Goal: Transaction & Acquisition: Obtain resource

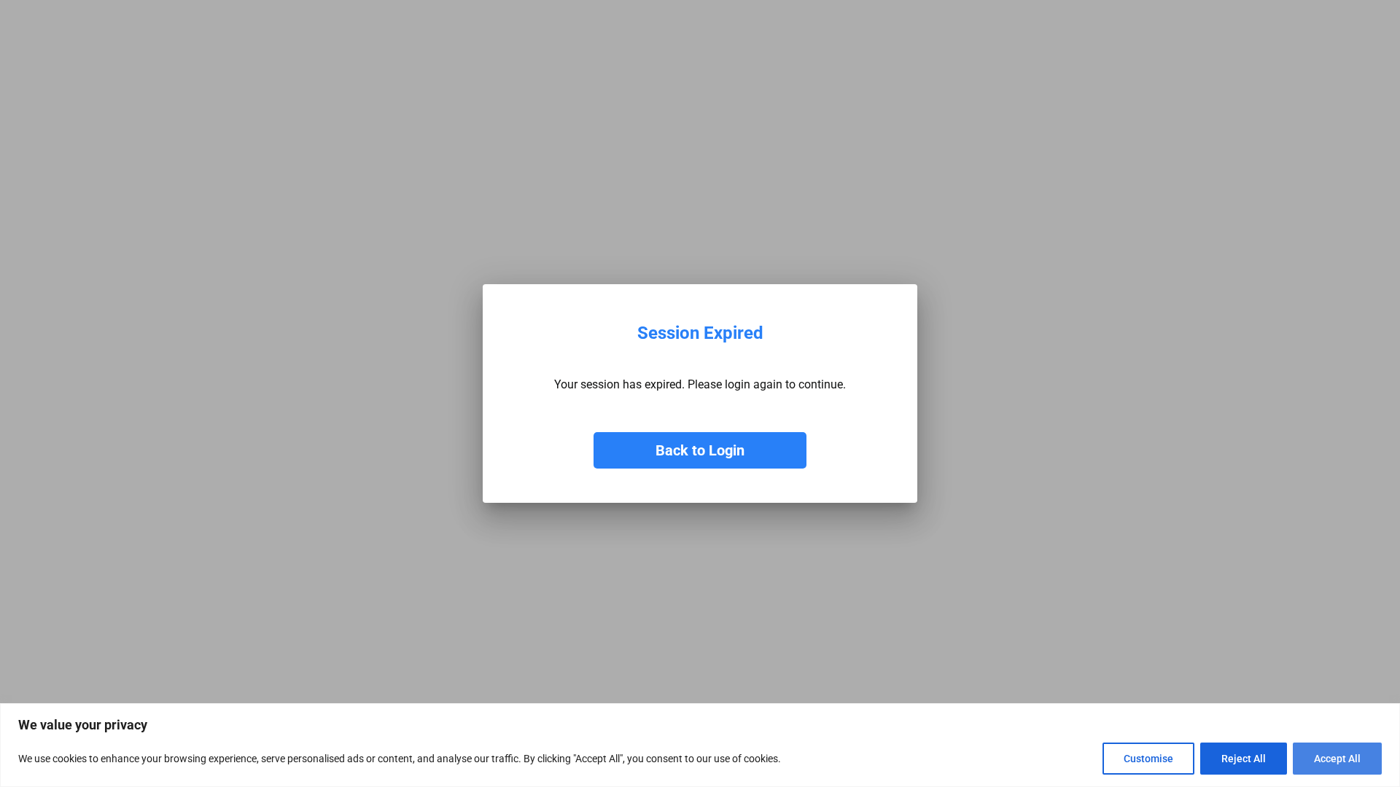
click at [1318, 755] on button "Accept All" at bounding box center [1337, 759] width 89 height 32
checkbox input "true"
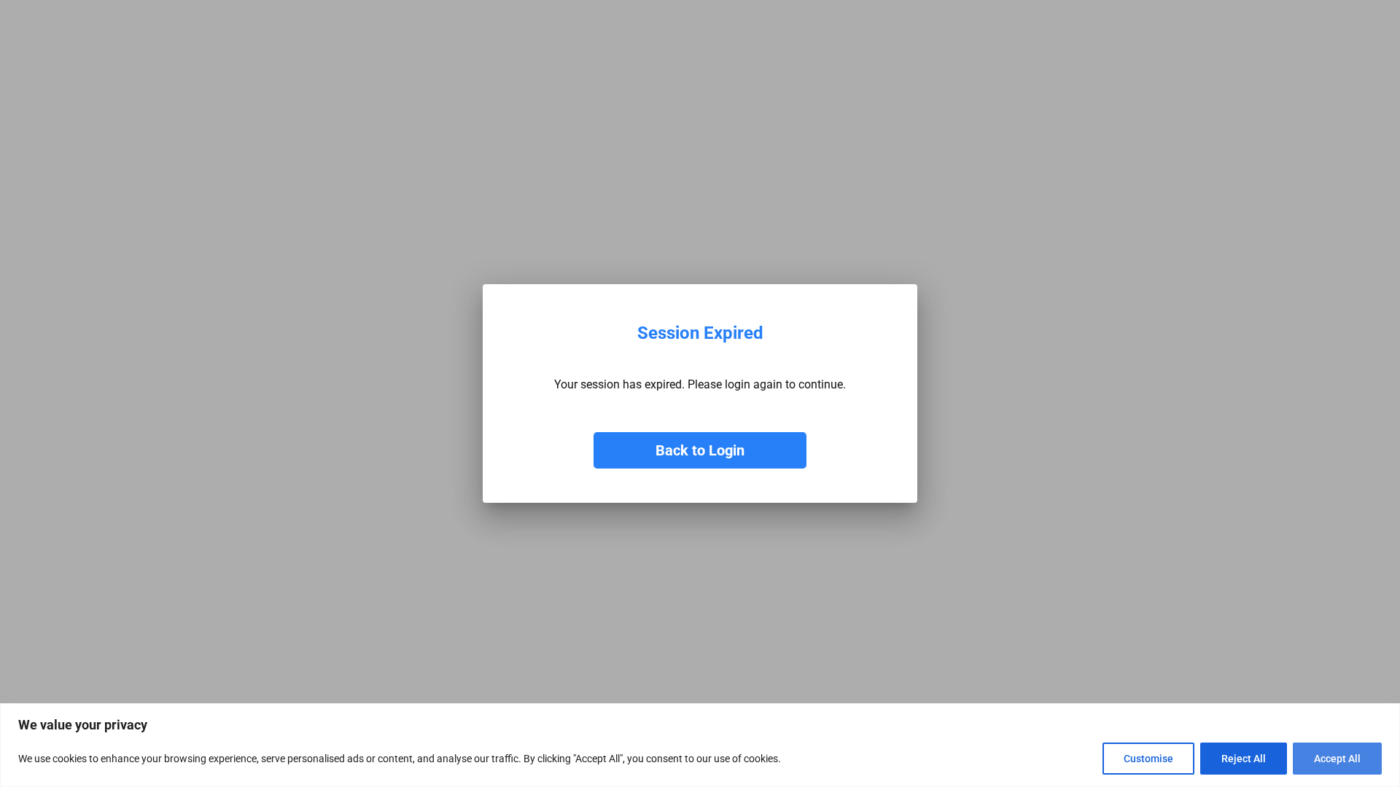
checkbox input "true"
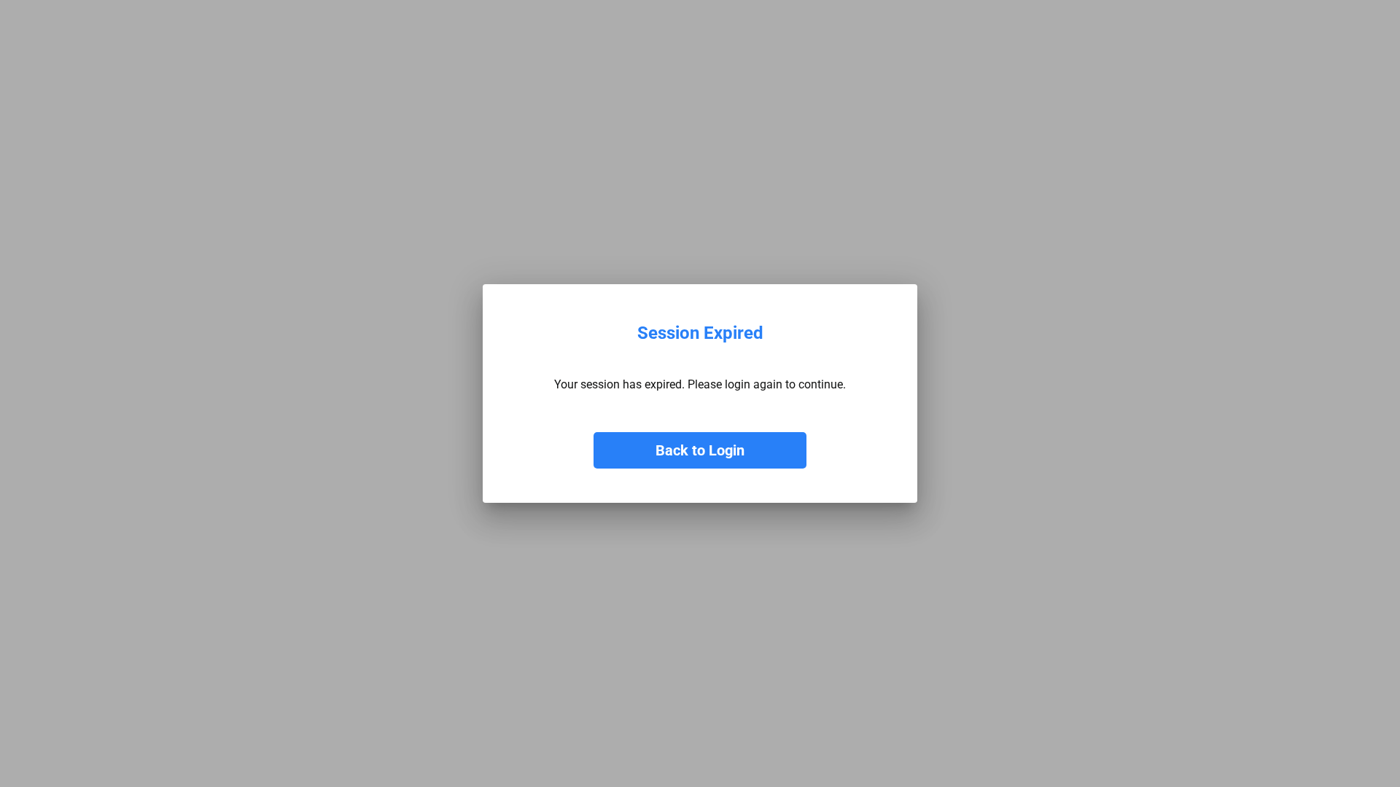
click at [702, 447] on button "Back to Login" at bounding box center [699, 450] width 213 height 36
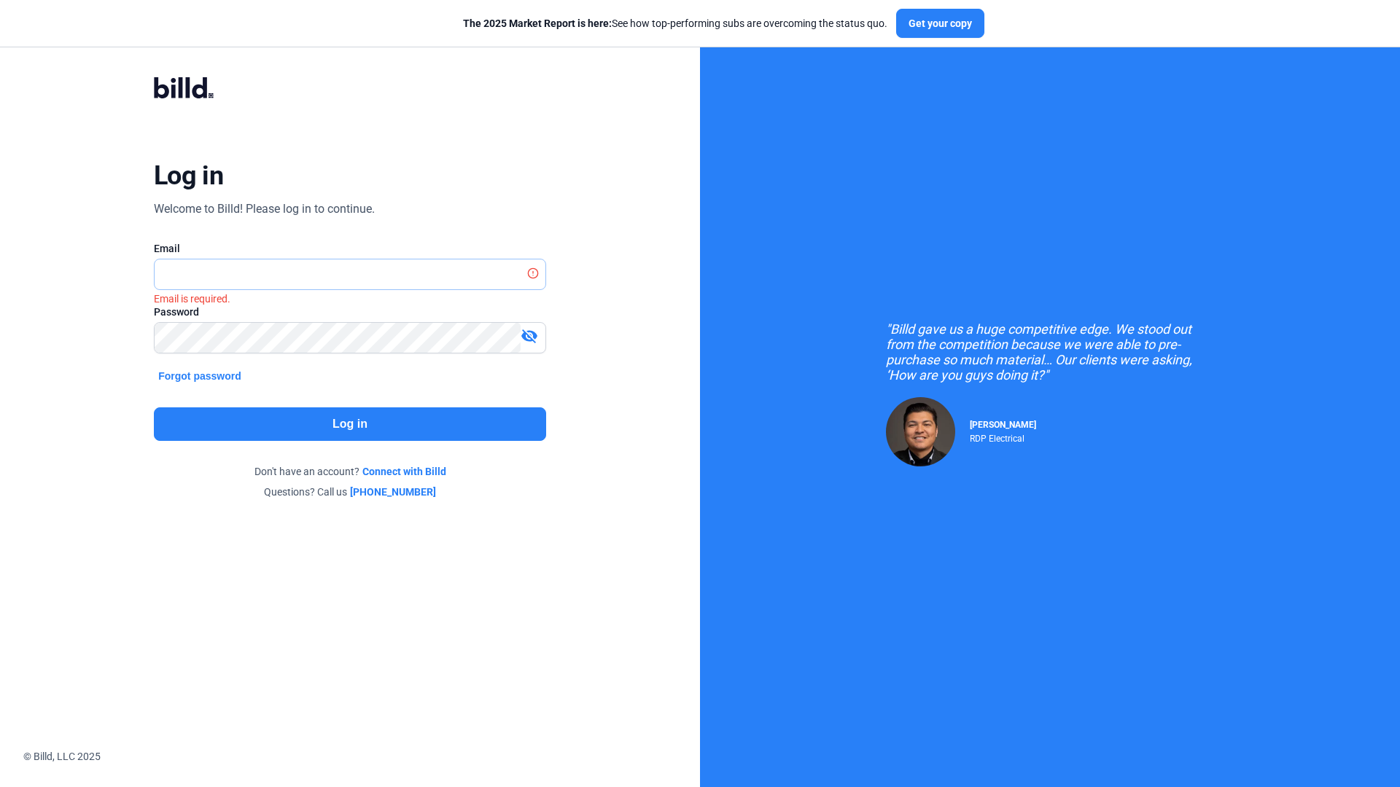
type input "[PERSON_NAME][EMAIL_ADDRESS][DOMAIN_NAME]"
click at [403, 415] on button "Log in" at bounding box center [350, 425] width 392 height 34
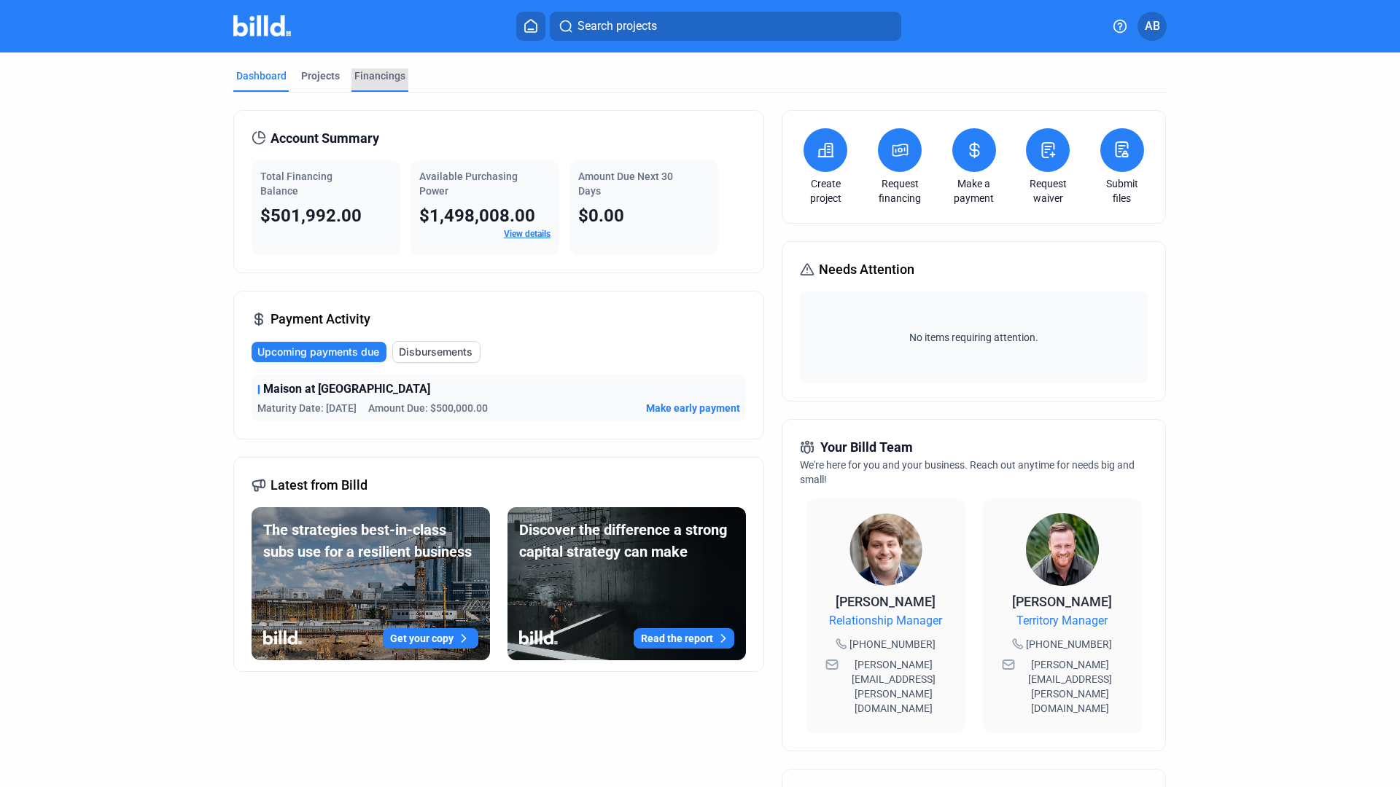
click at [366, 72] on div "Financings" at bounding box center [379, 76] width 51 height 15
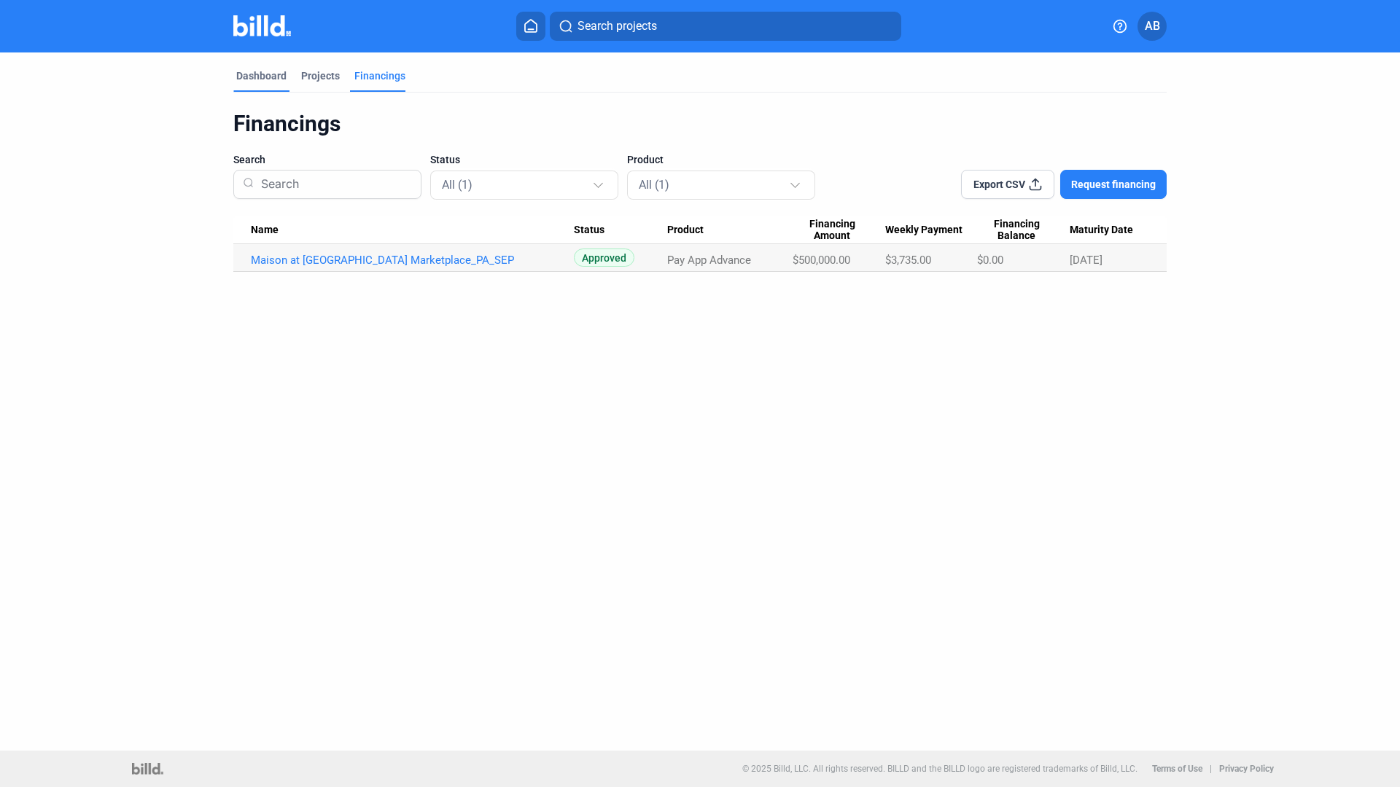
drag, startPoint x: 243, startPoint y: 75, endPoint x: 252, endPoint y: 77, distance: 8.2
click at [243, 75] on div "Dashboard" at bounding box center [261, 76] width 50 height 15
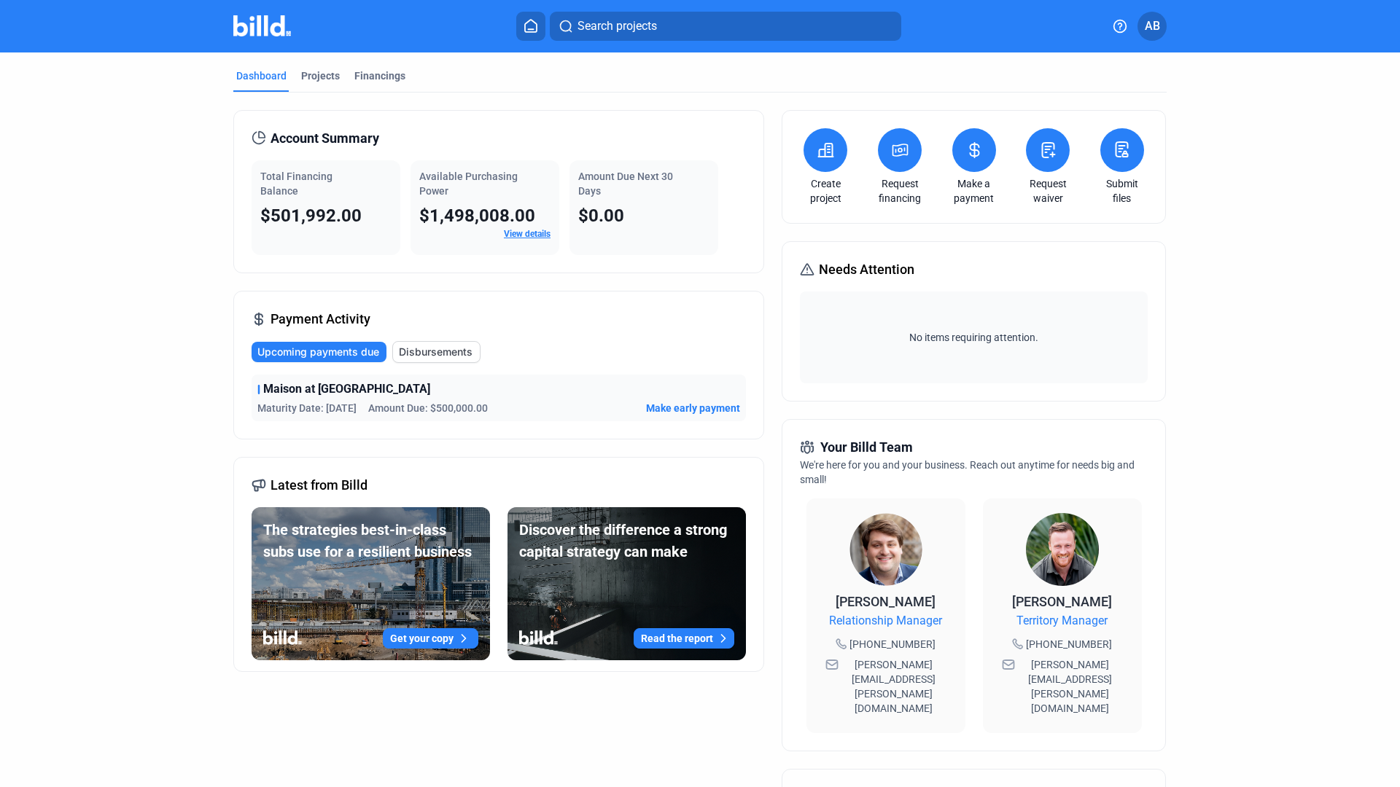
click at [209, 330] on div "Dashboard Projects Financings Account Summary Total Financing Balance $501,992.…" at bounding box center [699, 556] width 991 height 1008
click at [522, 230] on link "View details" at bounding box center [527, 234] width 47 height 10
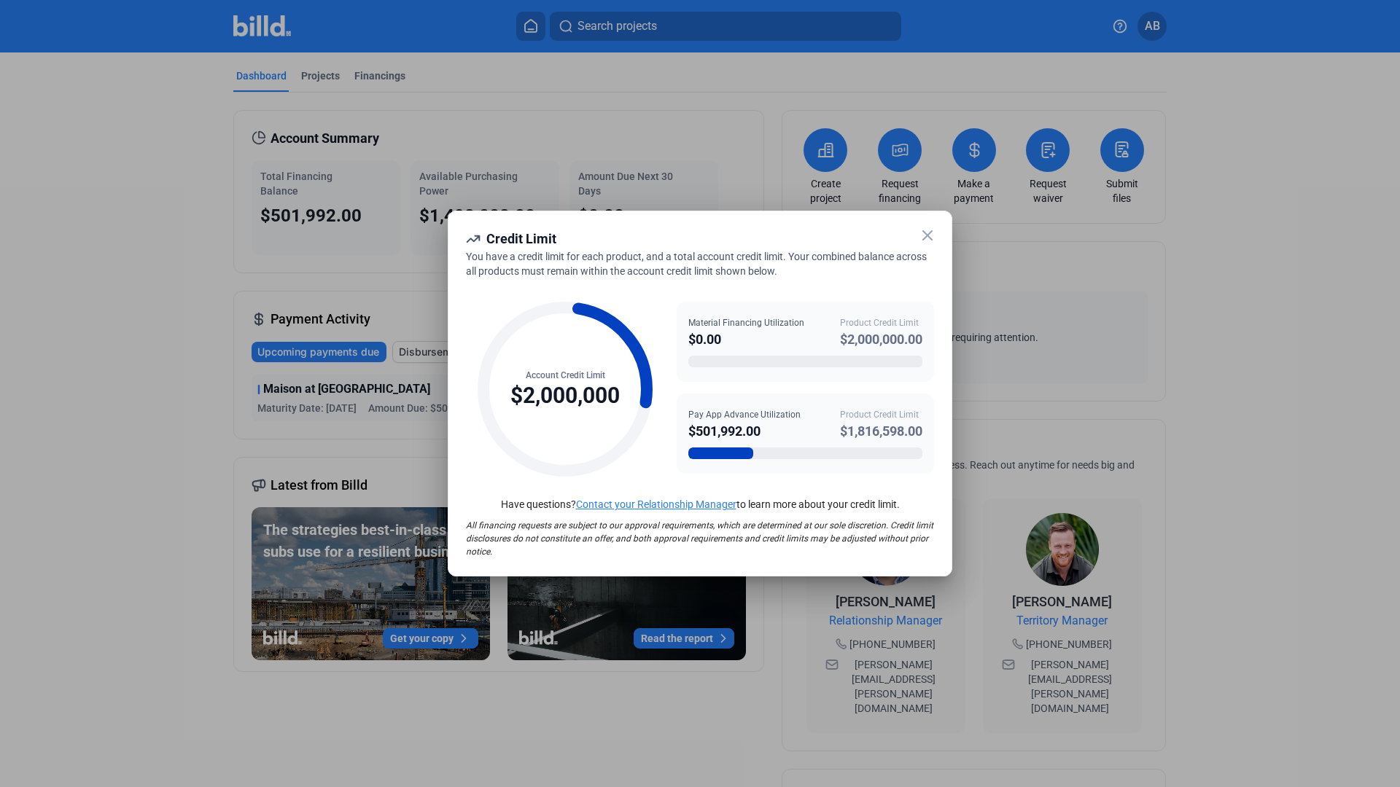
click at [929, 233] on icon at bounding box center [927, 235] width 9 height 9
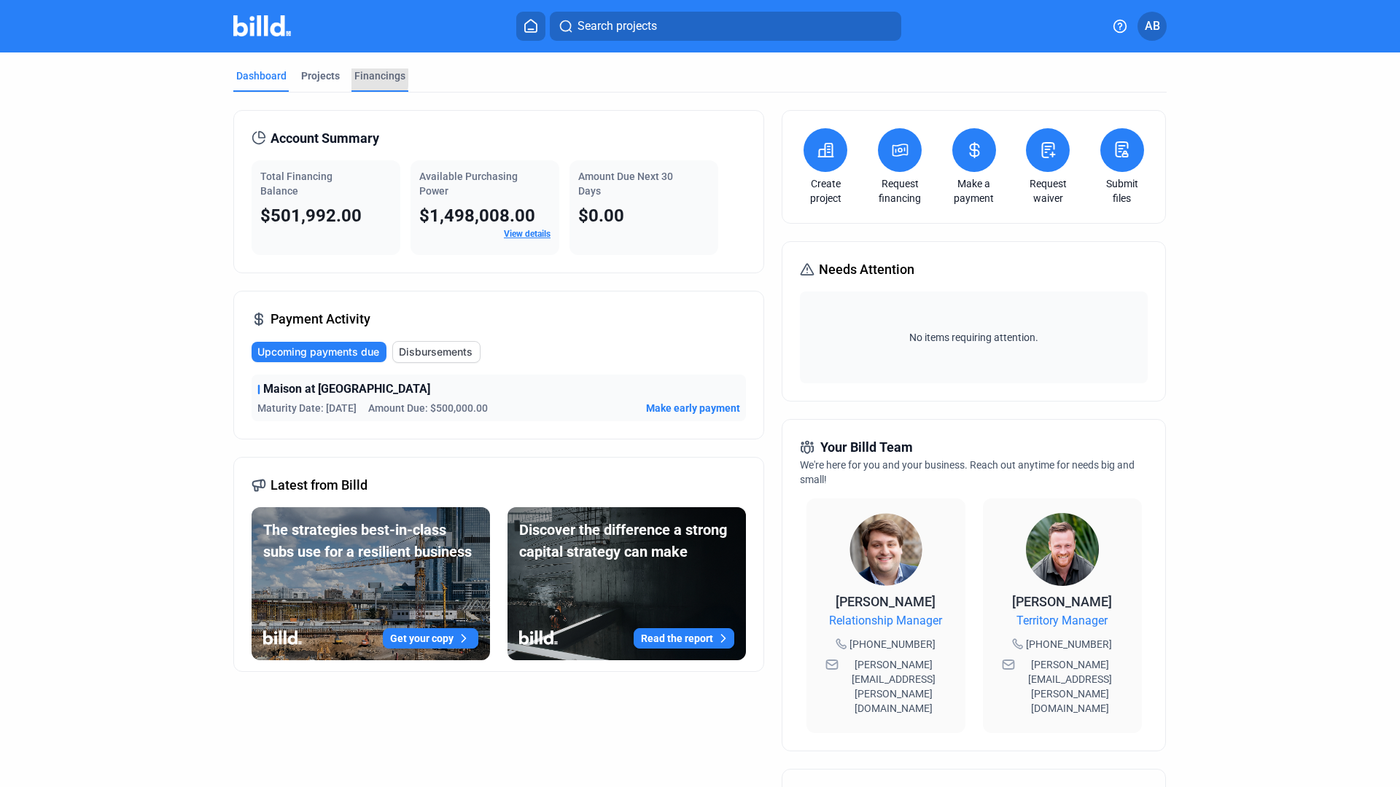
click at [354, 78] on div "Financings" at bounding box center [379, 76] width 51 height 15
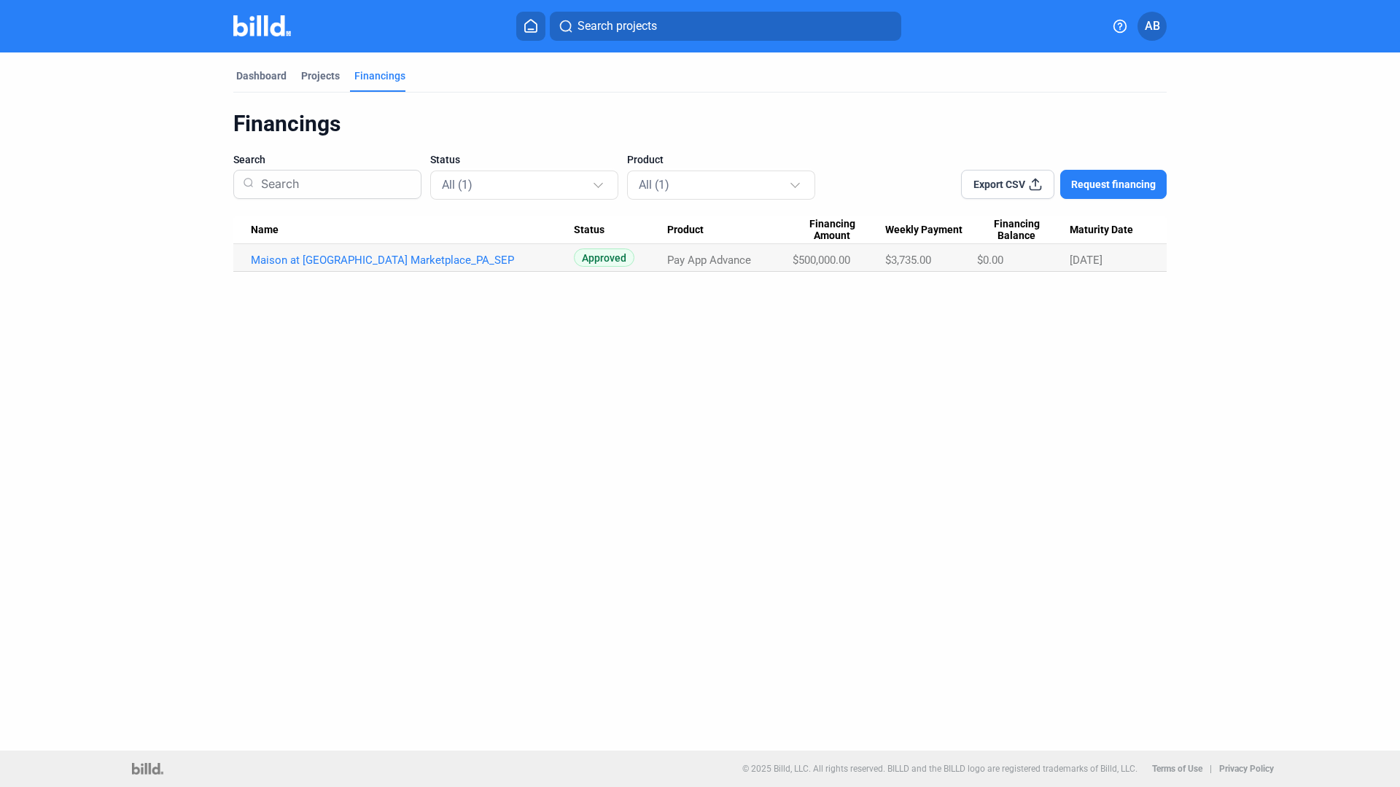
click at [322, 66] on mat-tab-group "Dashboard Projects Financings Financings Search Status All (1) Product All (1) …" at bounding box center [699, 161] width 933 height 219
click at [324, 74] on div "Projects" at bounding box center [320, 76] width 39 height 15
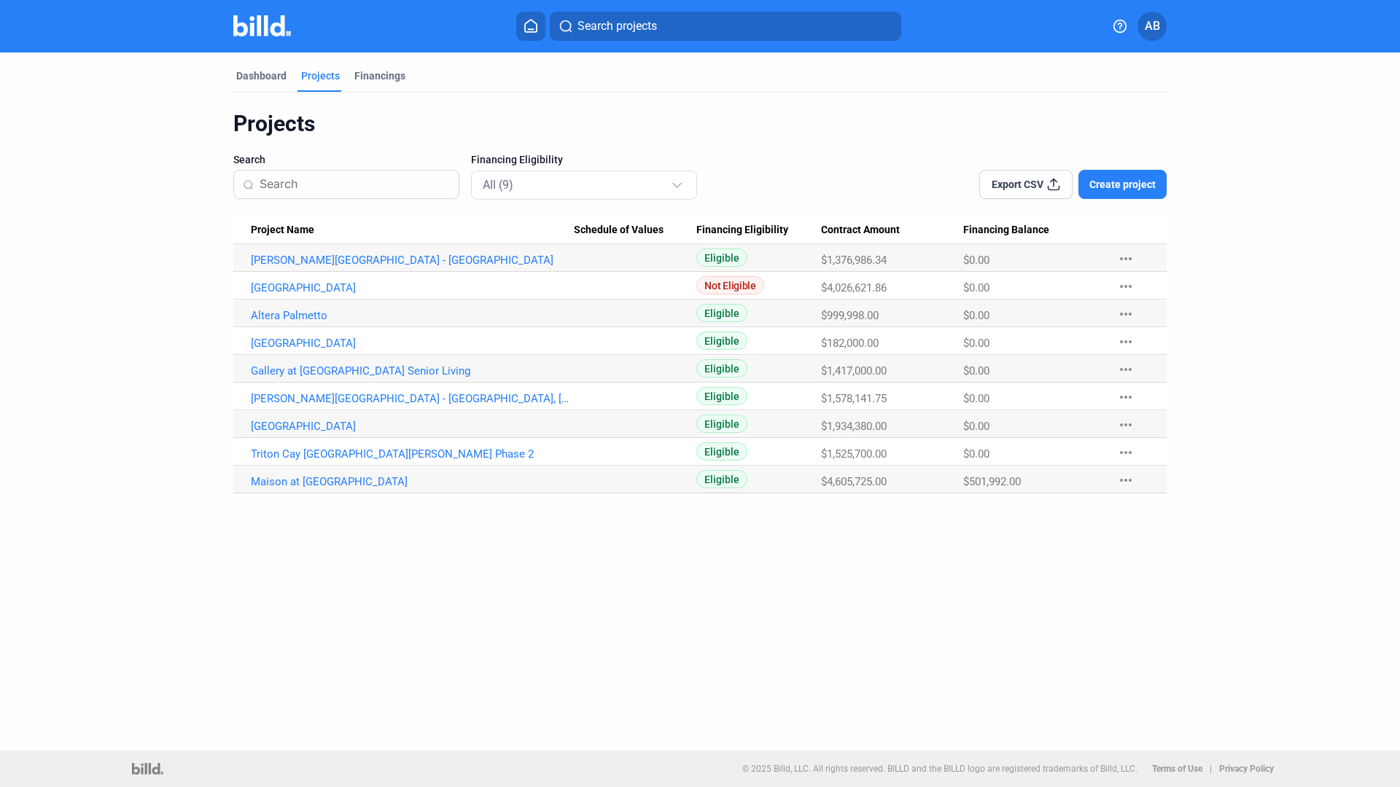
drag, startPoint x: 705, startPoint y: 285, endPoint x: 755, endPoint y: 284, distance: 49.6
click at [755, 284] on span "Not Eligible" at bounding box center [729, 285] width 67 height 18
drag, startPoint x: 755, startPoint y: 284, endPoint x: 704, endPoint y: 284, distance: 50.3
click at [704, 284] on span "Not Eligible" at bounding box center [729, 285] width 67 height 18
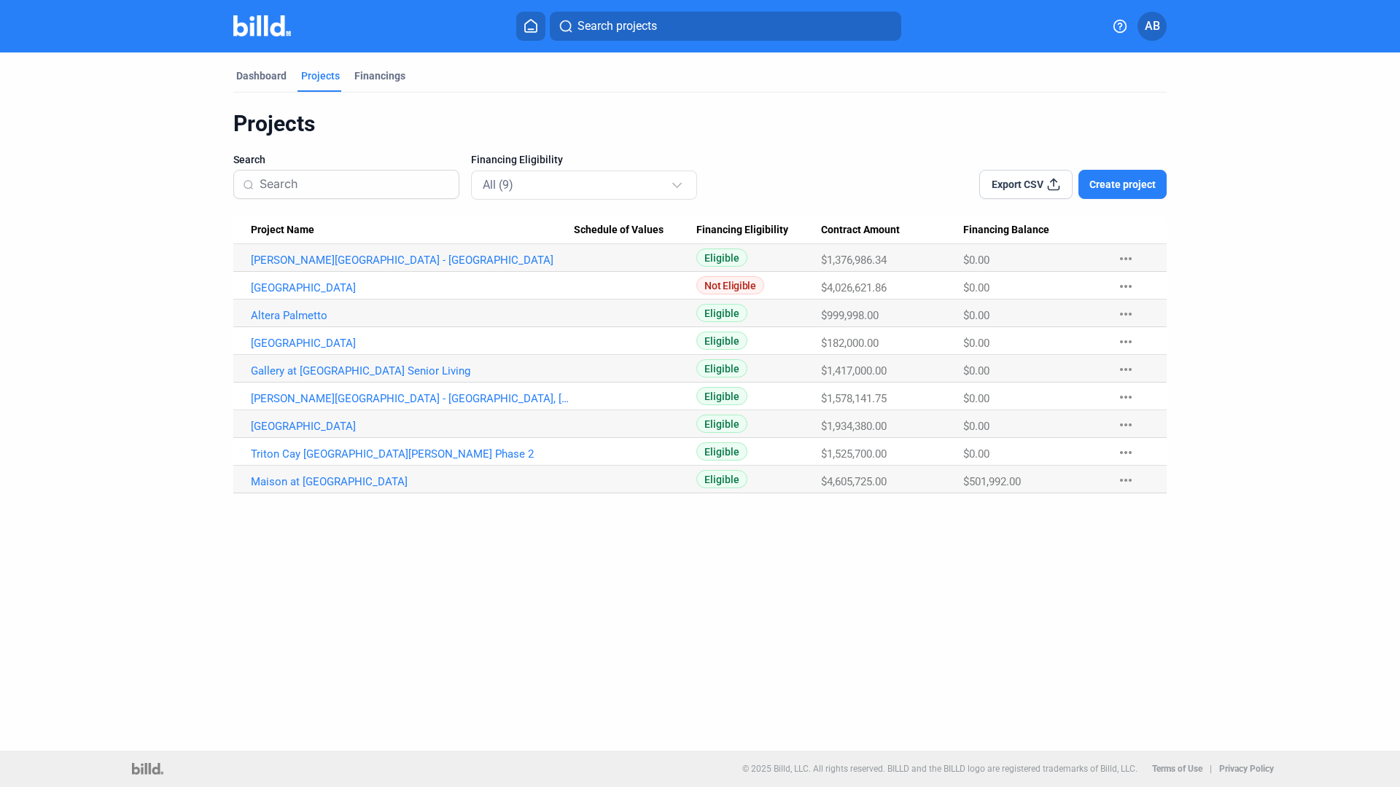
click at [704, 284] on span "Not Eligible" at bounding box center [729, 285] width 67 height 18
click at [180, 262] on dashboard "Dashboard Projects Financings Projects Search Financing Eligibility All (9) Exp…" at bounding box center [700, 272] width 1260 height 441
drag, startPoint x: 703, startPoint y: 257, endPoint x: 741, endPoint y: 262, distance: 39.0
click at [741, 262] on span "Eligible" at bounding box center [721, 258] width 51 height 18
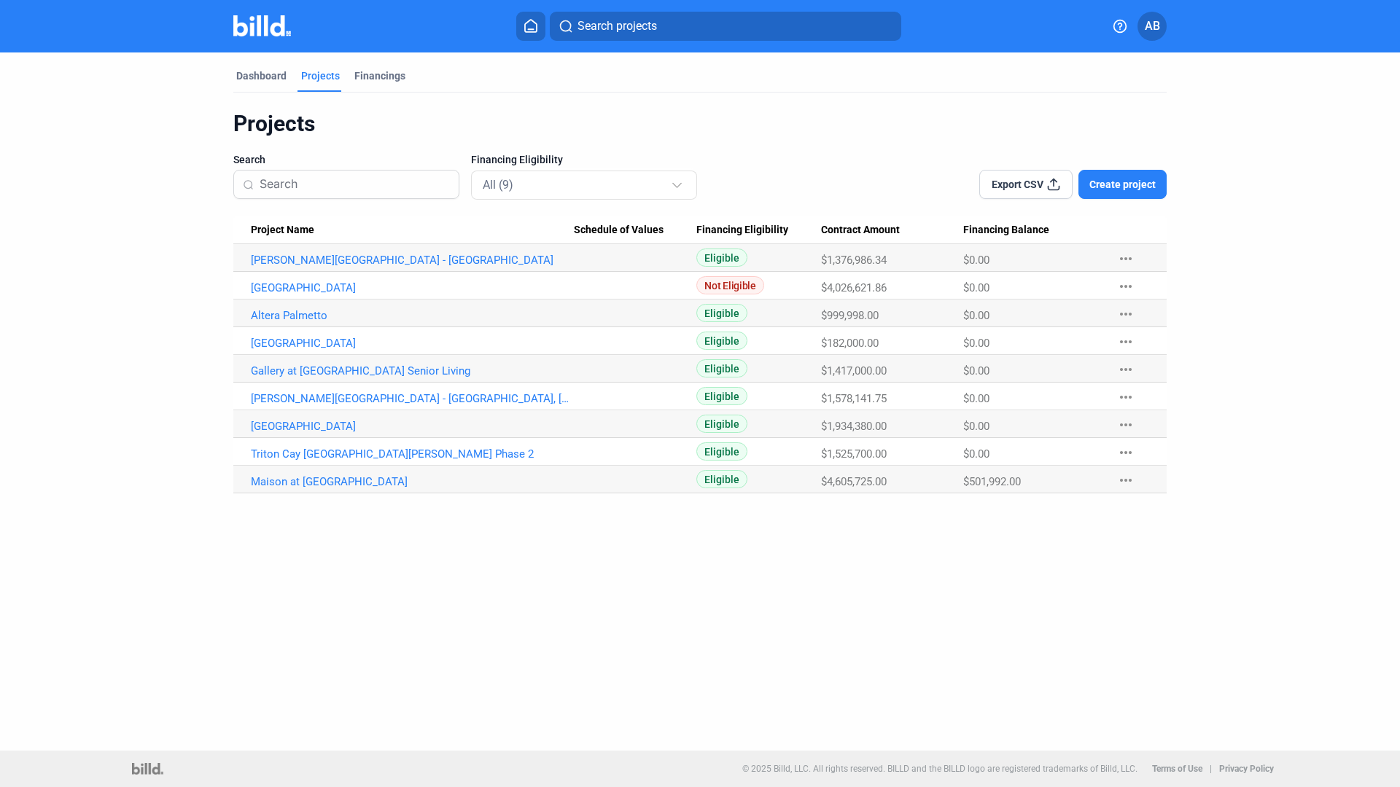
drag, startPoint x: 739, startPoint y: 257, endPoint x: 685, endPoint y: 254, distance: 54.8
click at [685, 254] on tr "[PERSON_NAME][GEOGRAPHIC_DATA] - Masonry Eligible $1,376,986.34 $0.00 more_horiz" at bounding box center [699, 258] width 933 height 28
click at [685, 254] on Values at bounding box center [635, 258] width 123 height 28
drag, startPoint x: 706, startPoint y: 258, endPoint x: 741, endPoint y: 254, distance: 35.2
click at [741, 254] on span "Eligible" at bounding box center [721, 258] width 51 height 18
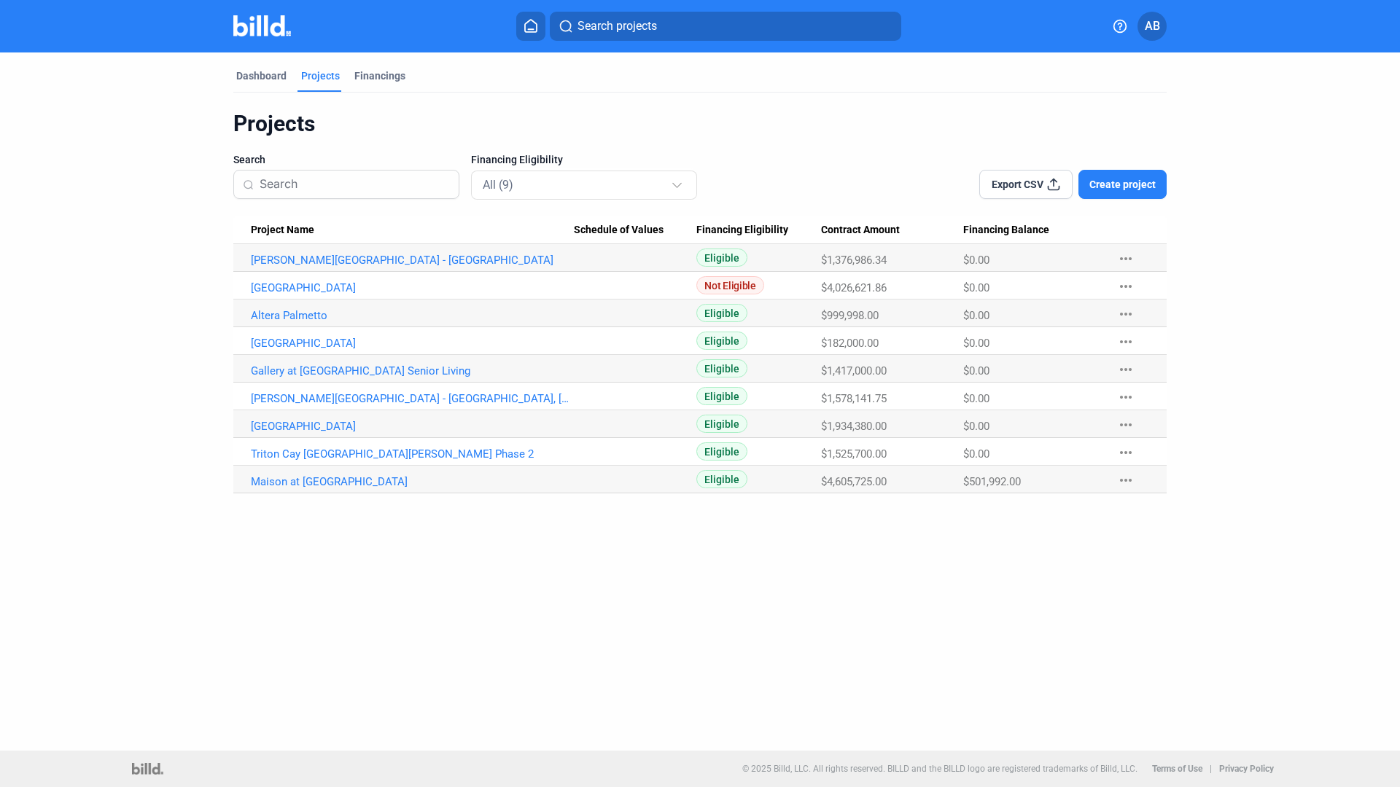
click at [741, 254] on span "Eligible" at bounding box center [721, 258] width 51 height 18
drag, startPoint x: 737, startPoint y: 258, endPoint x: 663, endPoint y: 258, distance: 74.4
click at [663, 258] on tr "[PERSON_NAME][GEOGRAPHIC_DATA] - Masonry Eligible $1,376,986.34 $0.00 more_horiz" at bounding box center [699, 258] width 933 height 28
click at [663, 258] on Values at bounding box center [635, 258] width 123 height 28
drag, startPoint x: 663, startPoint y: 258, endPoint x: 712, endPoint y: 258, distance: 48.8
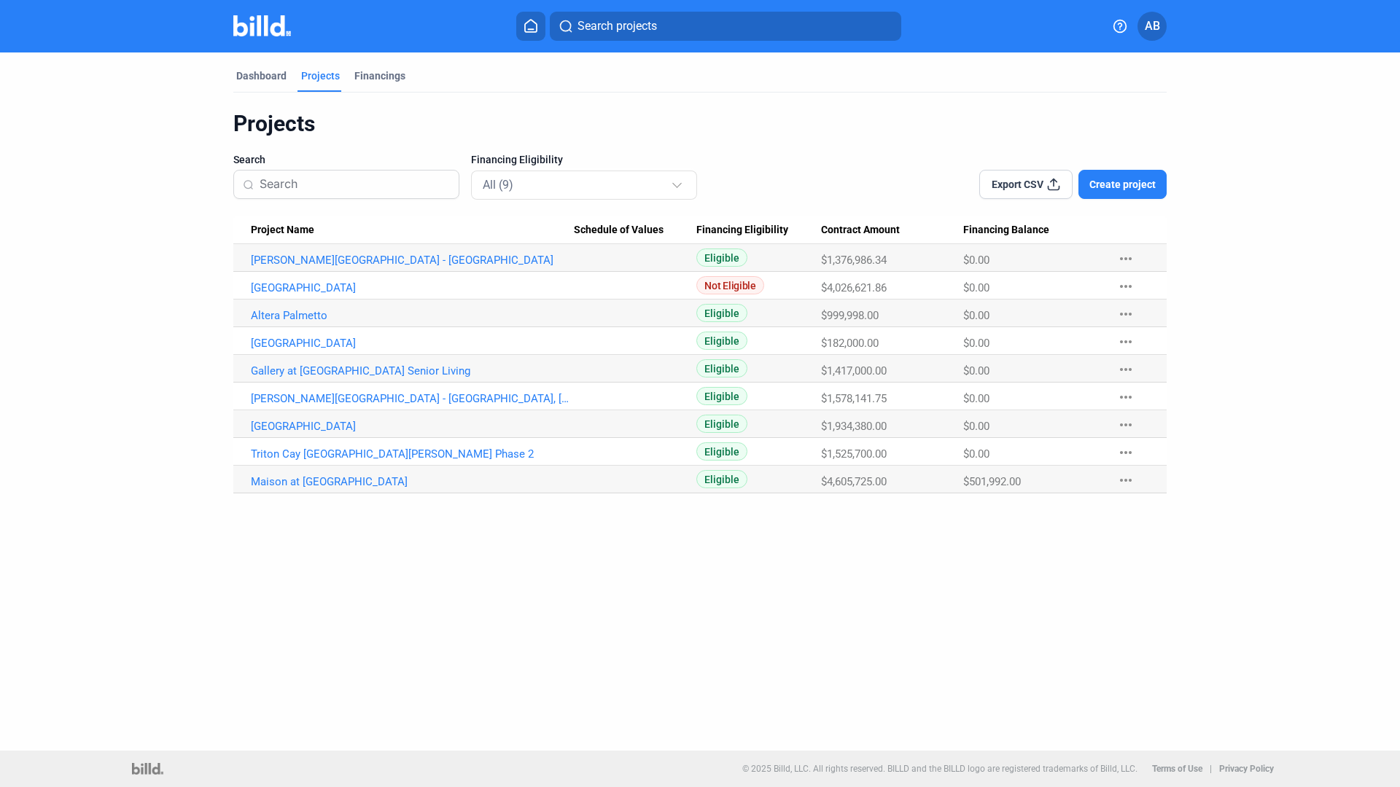
click at [712, 258] on tr "[PERSON_NAME][GEOGRAPHIC_DATA] - Masonry Eligible $1,376,986.34 $0.00 more_horiz" at bounding box center [699, 258] width 933 height 28
click at [712, 258] on span "Eligible" at bounding box center [721, 258] width 51 height 18
click at [317, 284] on link "[GEOGRAPHIC_DATA]" at bounding box center [412, 287] width 323 height 13
click at [1123, 453] on mat-icon "more_horiz" at bounding box center [1125, 452] width 17 height 17
click at [1123, 453] on div at bounding box center [700, 393] width 1400 height 787
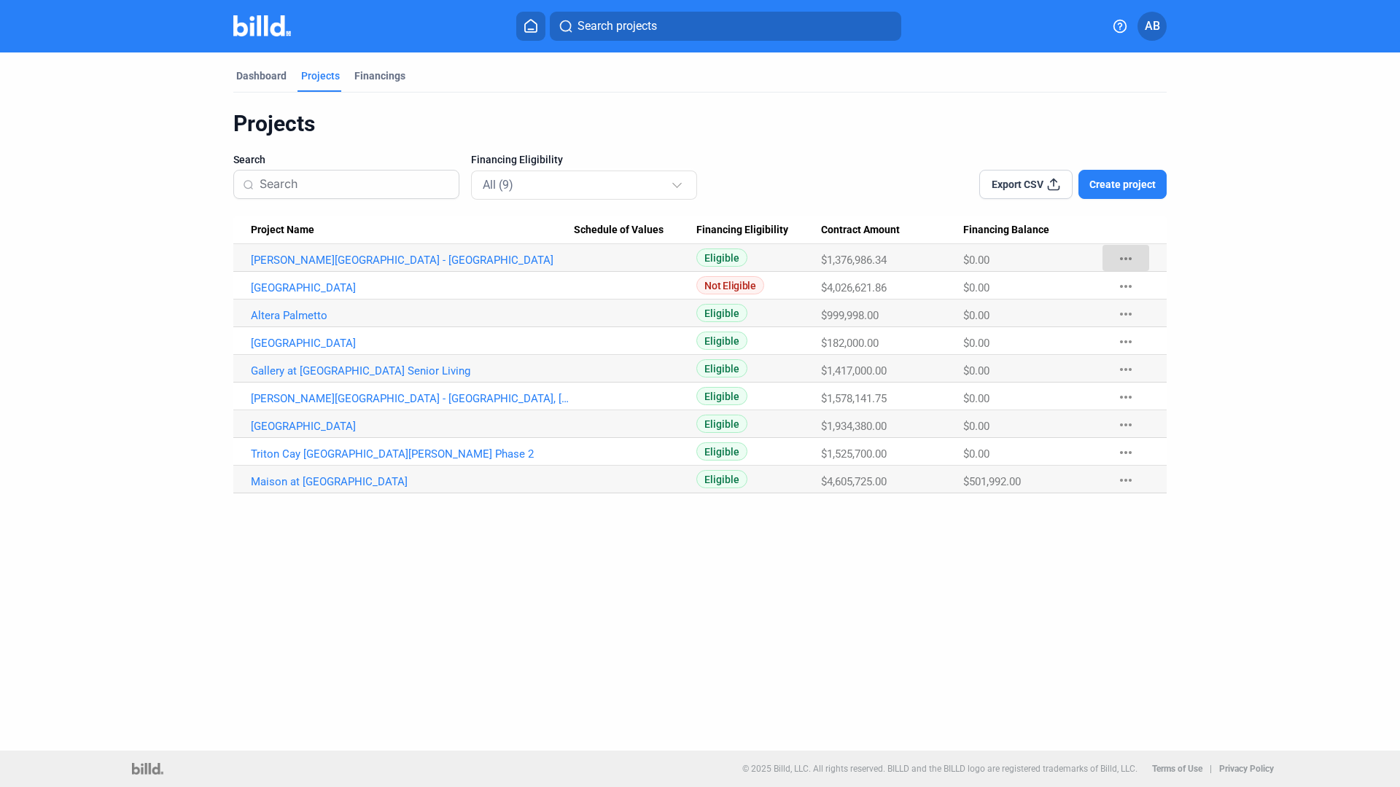
click at [1131, 254] on mat-icon "more_horiz" at bounding box center [1125, 258] width 17 height 17
click at [1131, 254] on div at bounding box center [700, 393] width 1400 height 787
click at [1216, 249] on dashboard "Dashboard Projects Financings Projects Search Financing Eligibility All (9) Exp…" at bounding box center [700, 272] width 1260 height 441
click at [1179, 297] on div "Dashboard Projects Financings Projects Search Financing Eligibility All (9) Exp…" at bounding box center [699, 272] width 991 height 441
click at [278, 452] on link "Triton Cay [GEOGRAPHIC_DATA][PERSON_NAME] Phase 2" at bounding box center [412, 454] width 323 height 13
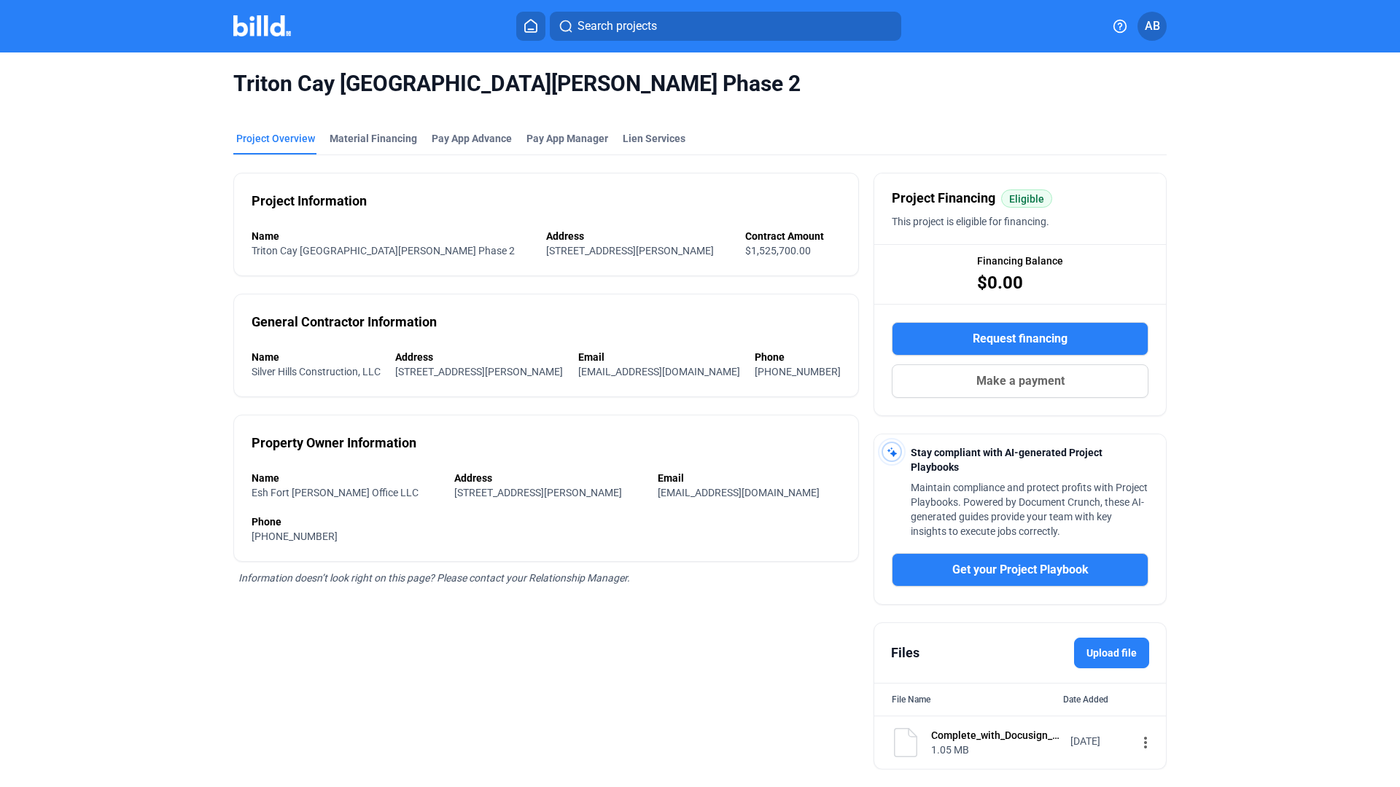
click at [962, 336] on button "Request financing" at bounding box center [1020, 339] width 257 height 34
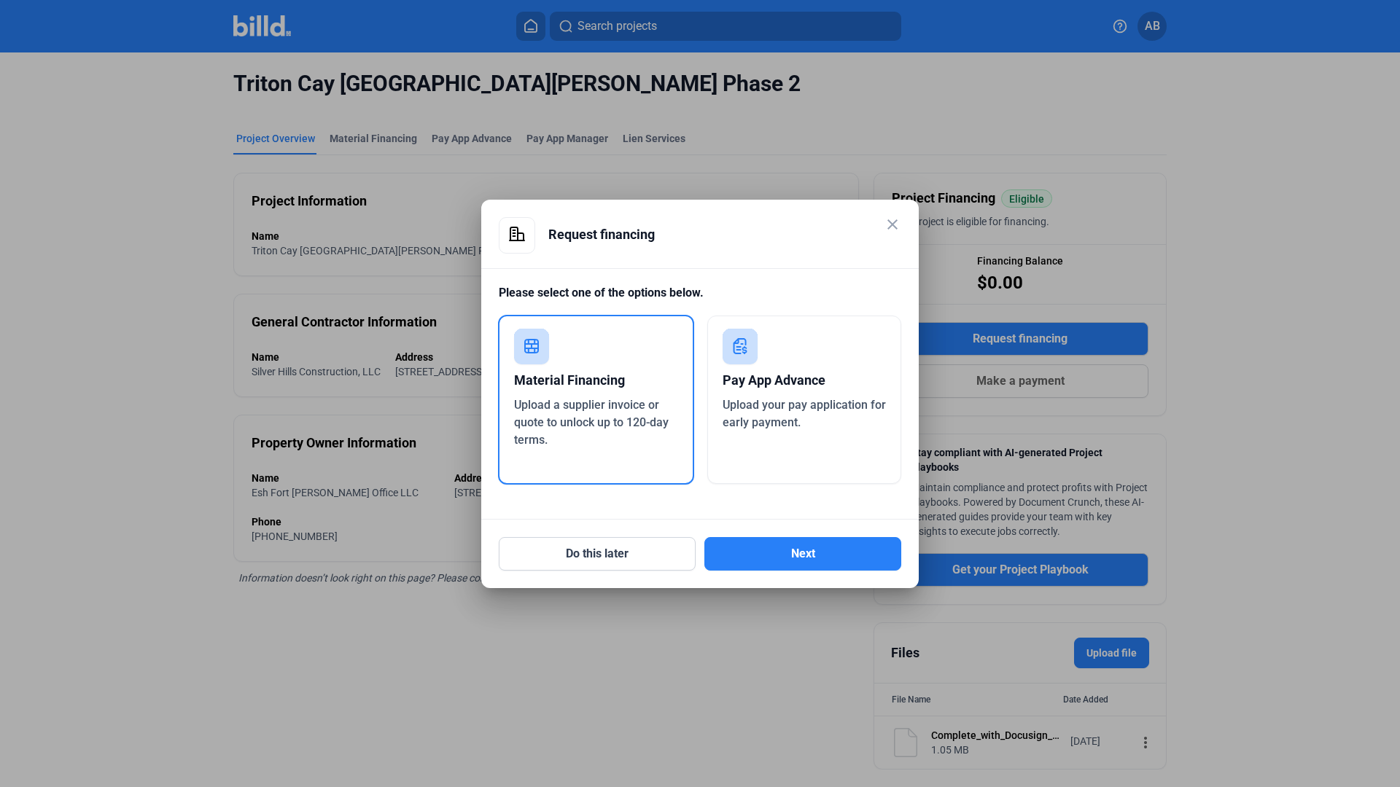
click at [754, 432] on div "Pay App Advance Upload your pay application for early payment." at bounding box center [804, 400] width 195 height 168
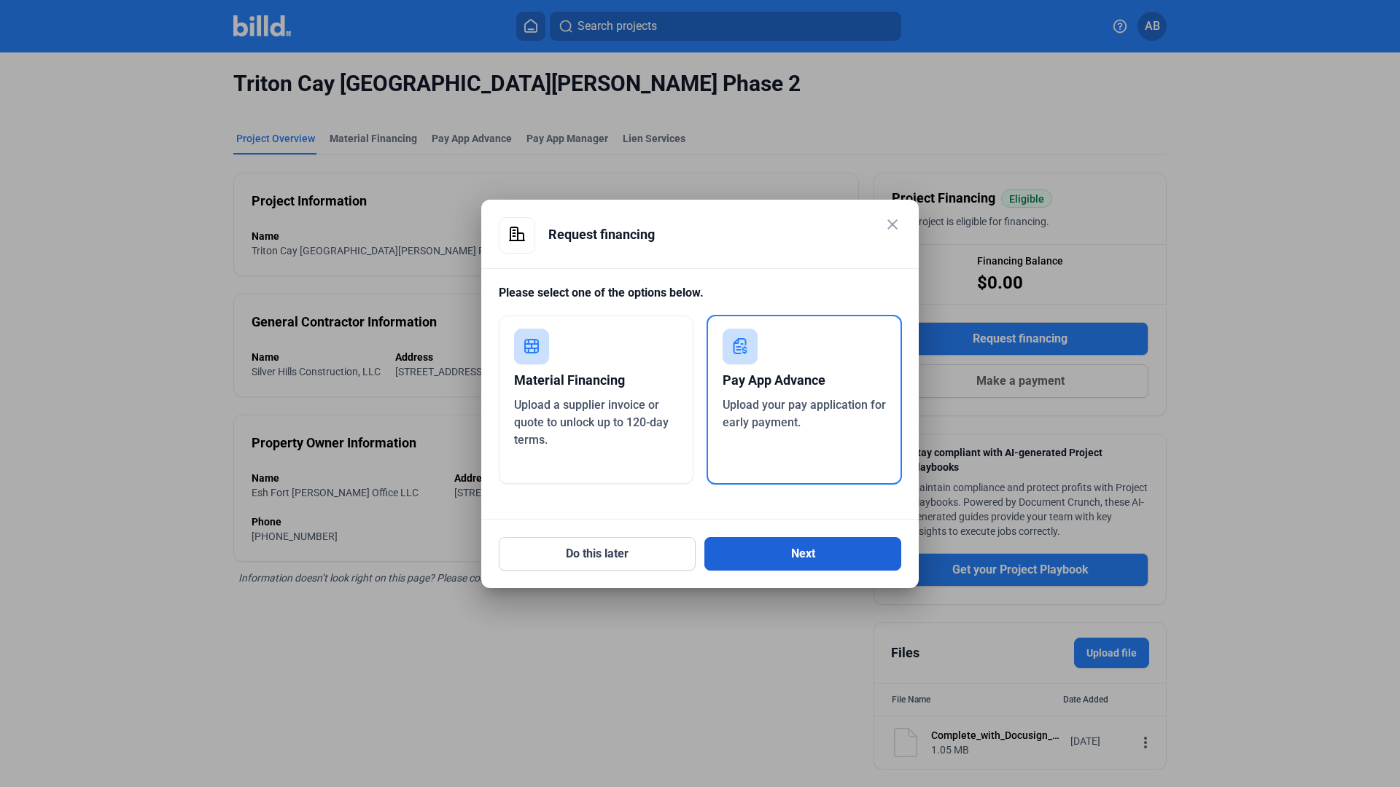
click at [776, 545] on button "Next" at bounding box center [802, 554] width 197 height 34
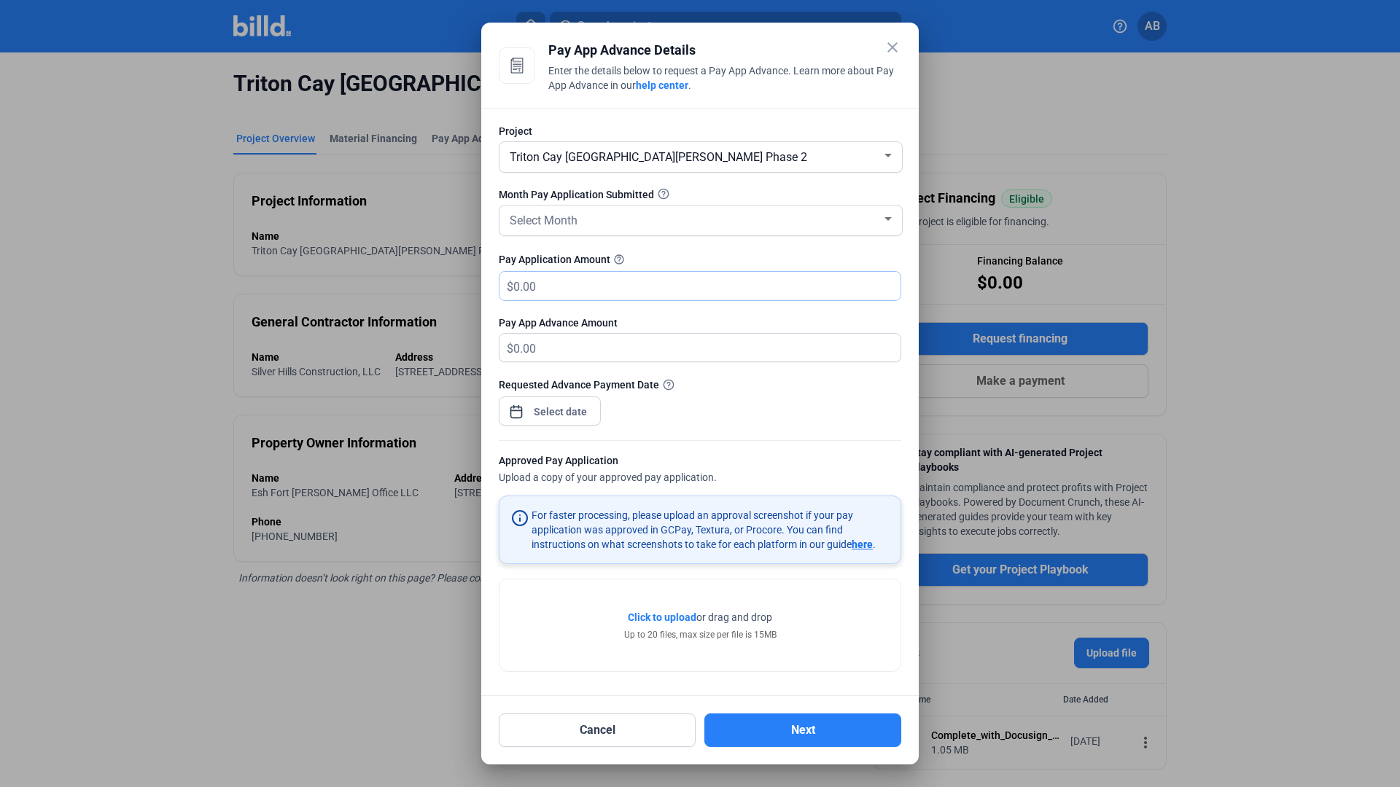
click at [668, 281] on input "text" at bounding box center [698, 286] width 370 height 28
click at [668, 281] on input "text" at bounding box center [706, 286] width 387 height 28
type input "4"
type input "4.00"
type input "43"
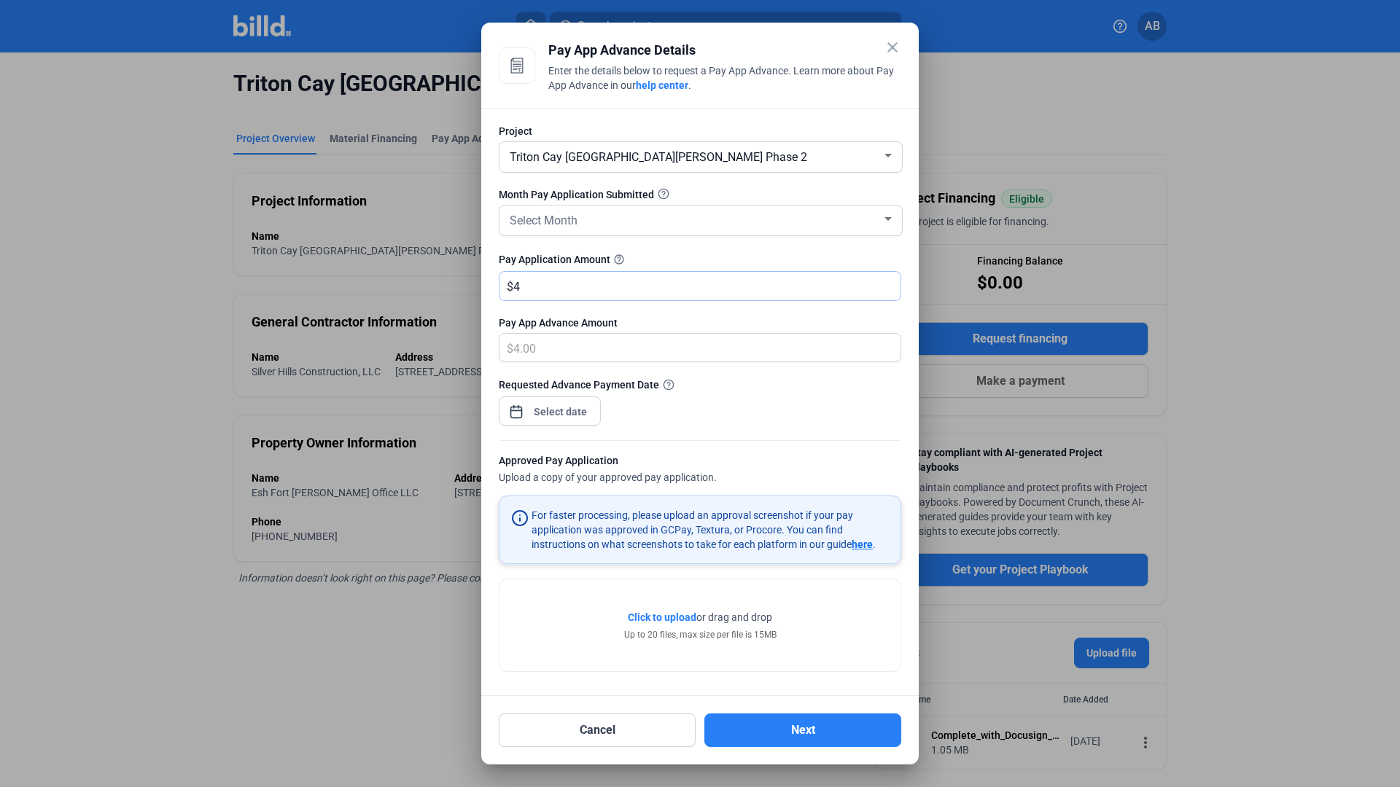
type input "43.00"
type input "431"
type input "431.00"
type input "4315"
type input "4,315.00"
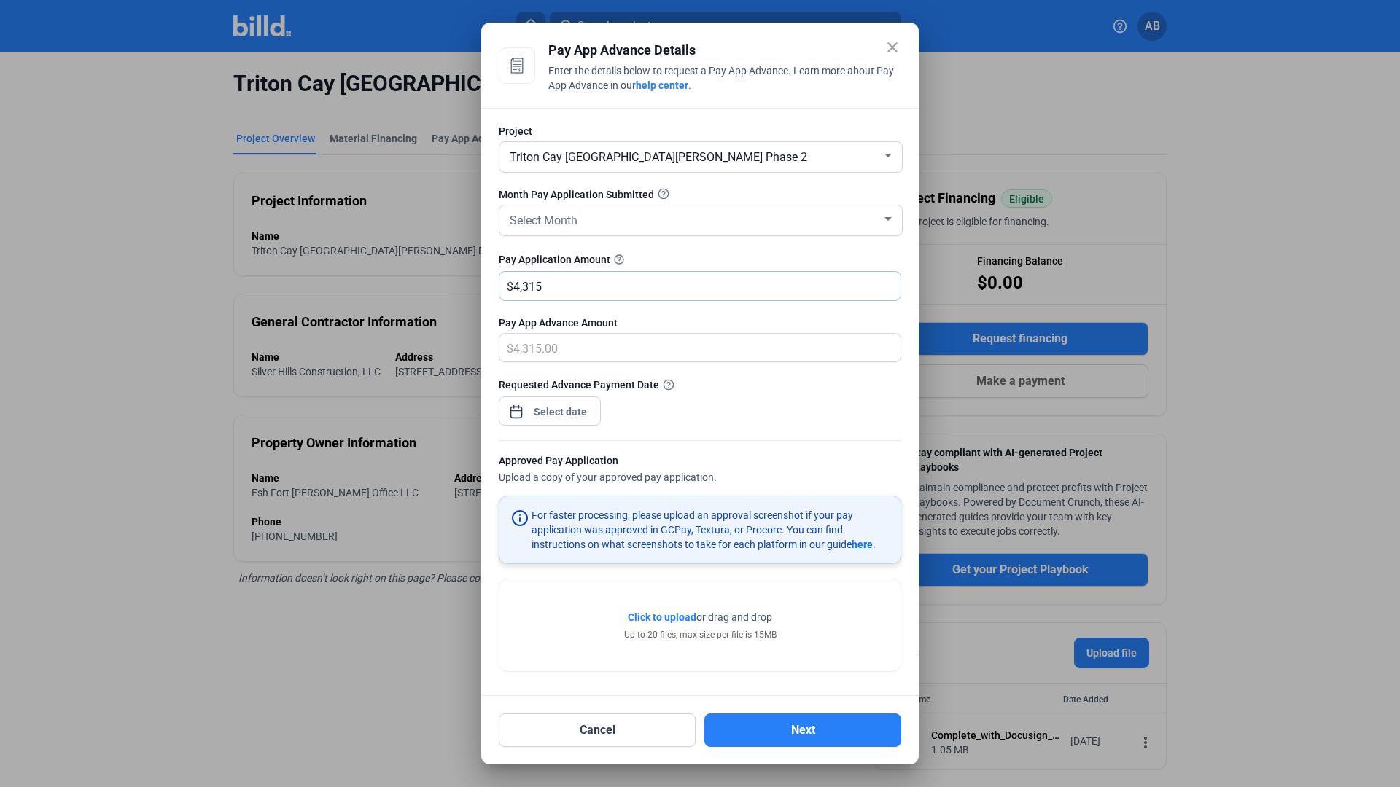
type input "4,3151"
type input "43,151.00"
type input "43,1514"
type input "431,514.00"
type input "431,514"
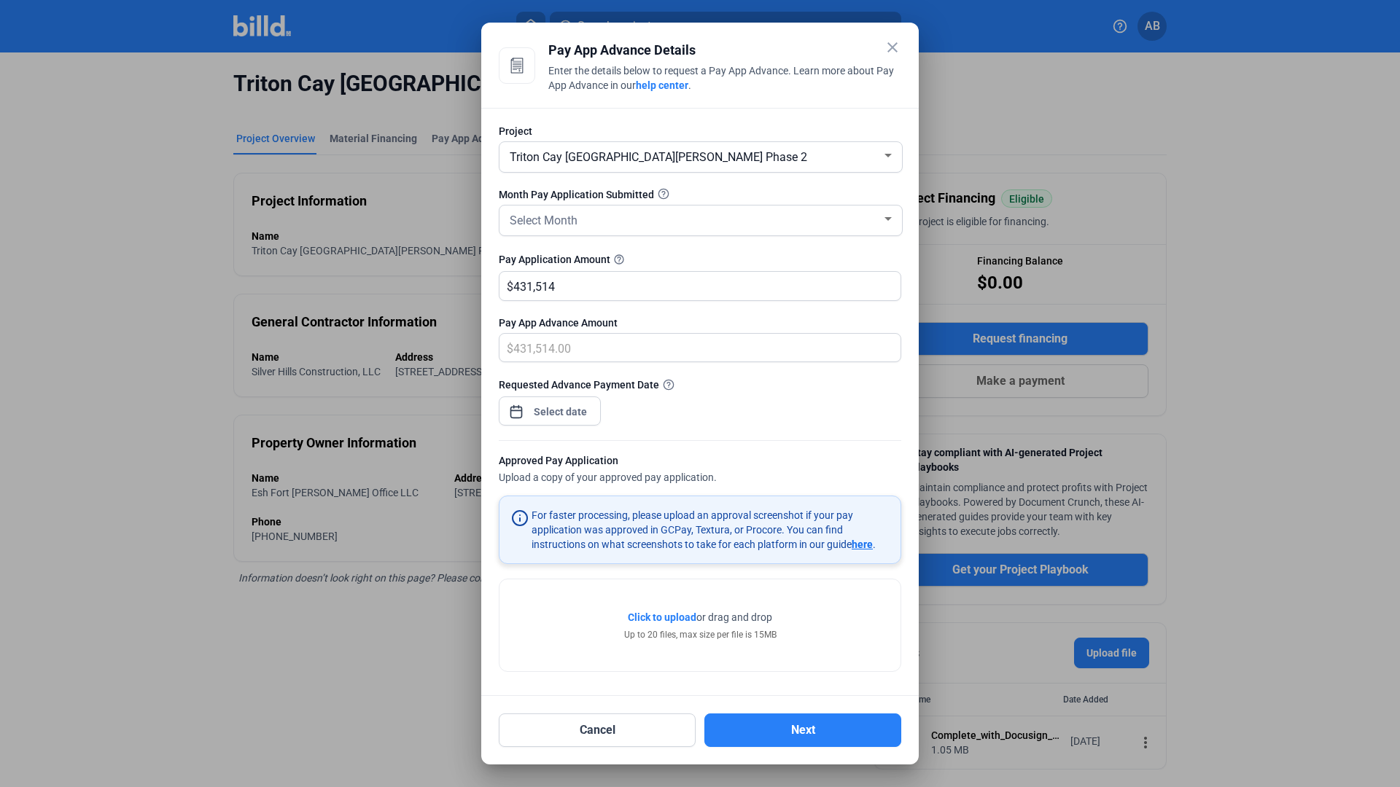
click at [569, 418] on div "close Pay App Advance Details Enter the details below to request a Pay App Adva…" at bounding box center [700, 393] width 1400 height 787
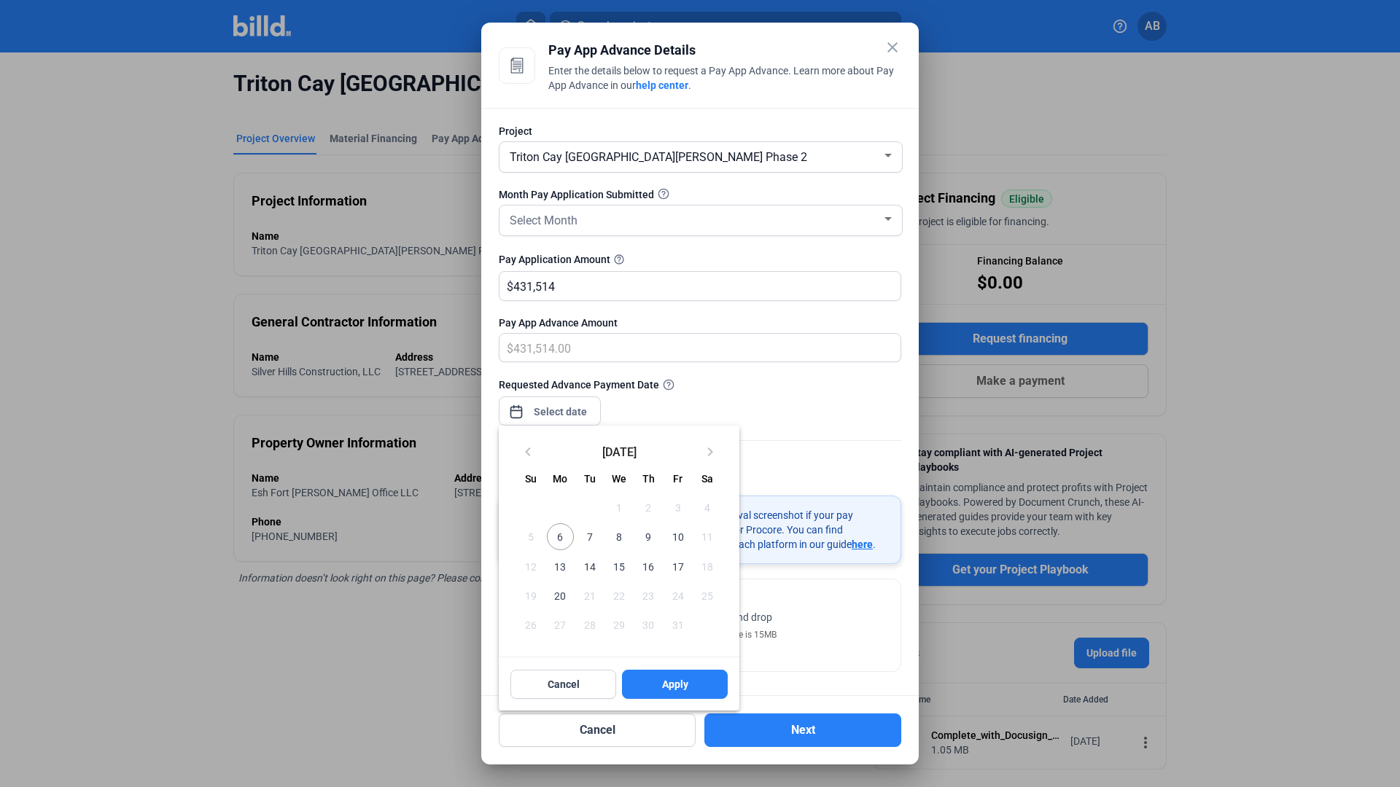
click at [564, 539] on span "6" at bounding box center [560, 536] width 26 height 26
click at [693, 685] on button "Apply" at bounding box center [675, 684] width 106 height 29
type input "[DATE]"
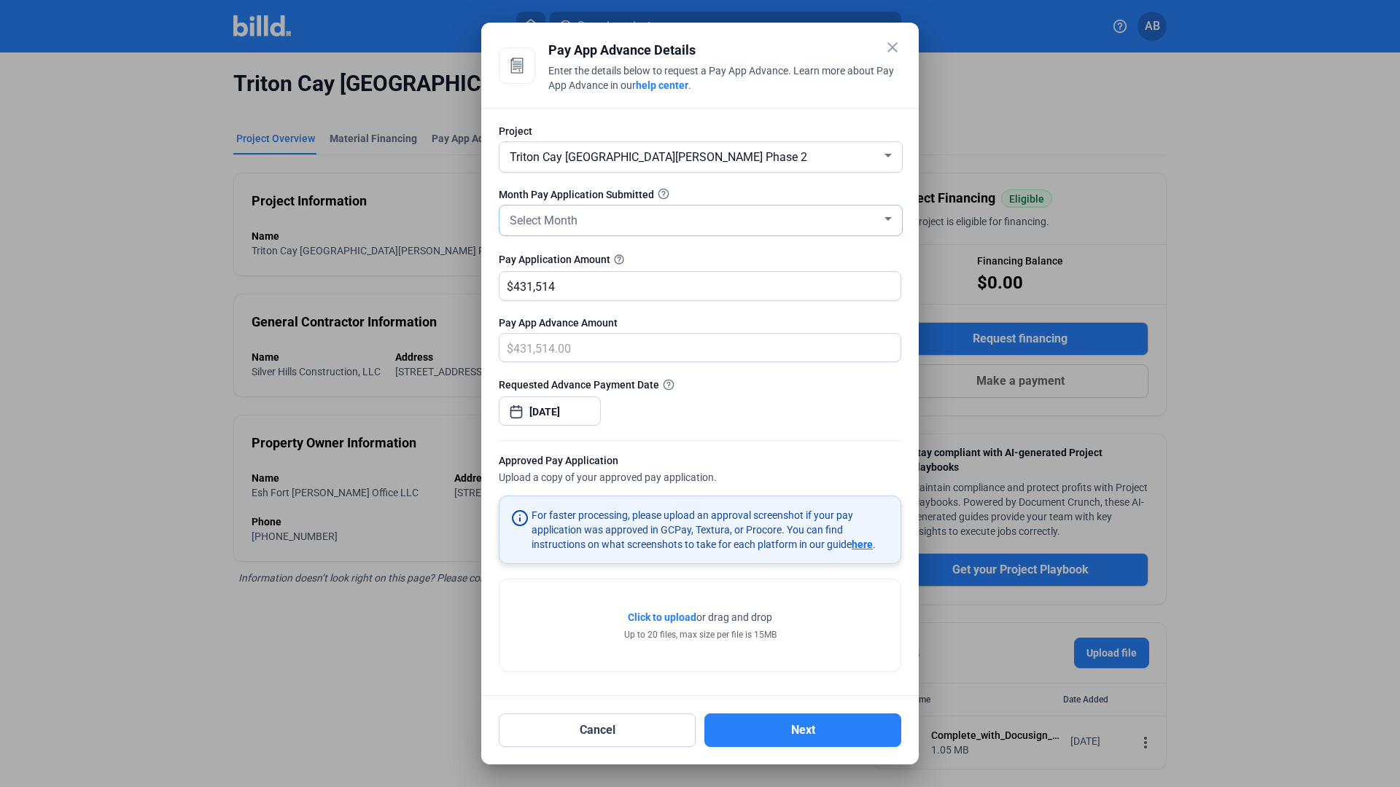
click at [720, 212] on div "Select Month" at bounding box center [694, 219] width 375 height 20
click at [542, 297] on span "SEP" at bounding box center [701, 301] width 388 height 26
click at [699, 160] on div "Triton Cay [GEOGRAPHIC_DATA][PERSON_NAME] Phase 2" at bounding box center [694, 156] width 375 height 20
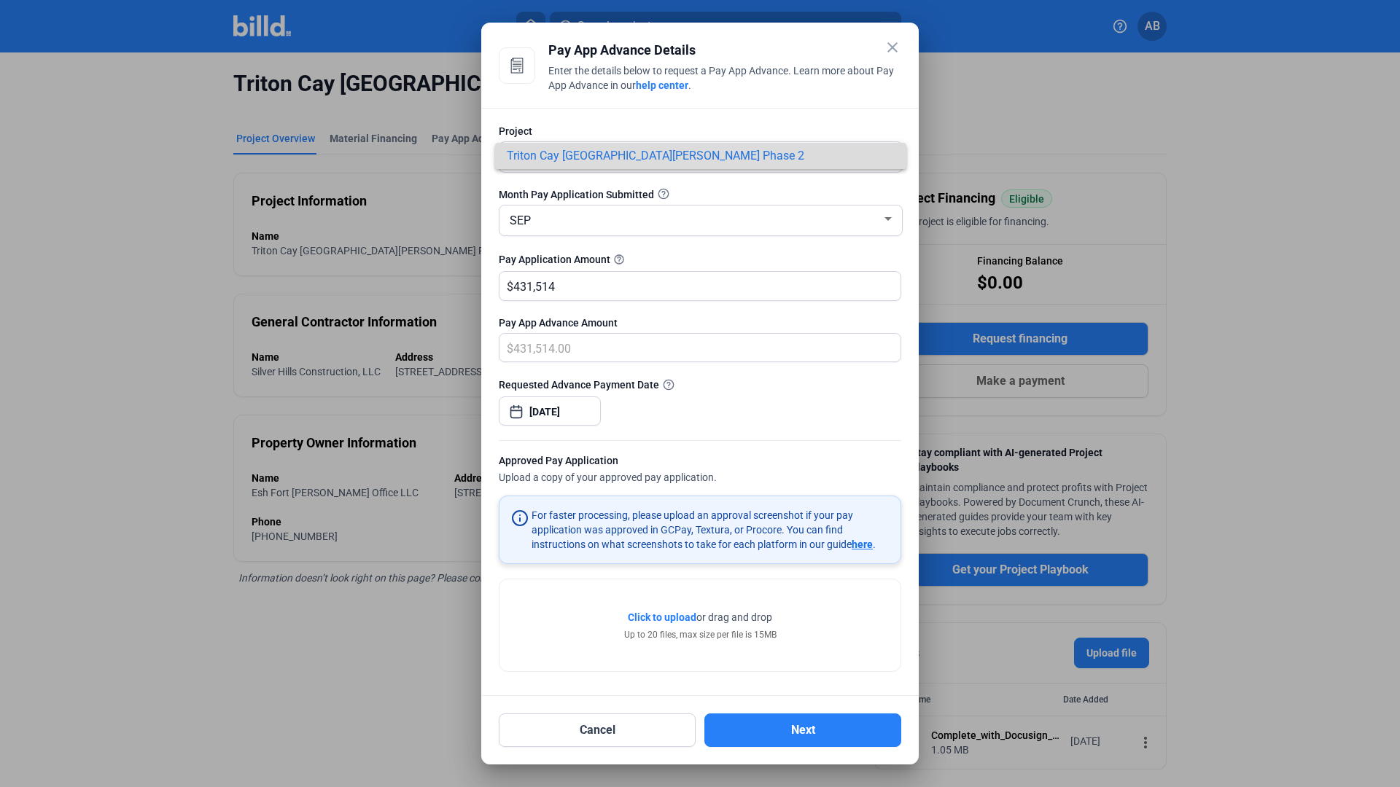
click at [699, 160] on span "Triton Cay [GEOGRAPHIC_DATA][PERSON_NAME] Phase 2" at bounding box center [701, 156] width 388 height 26
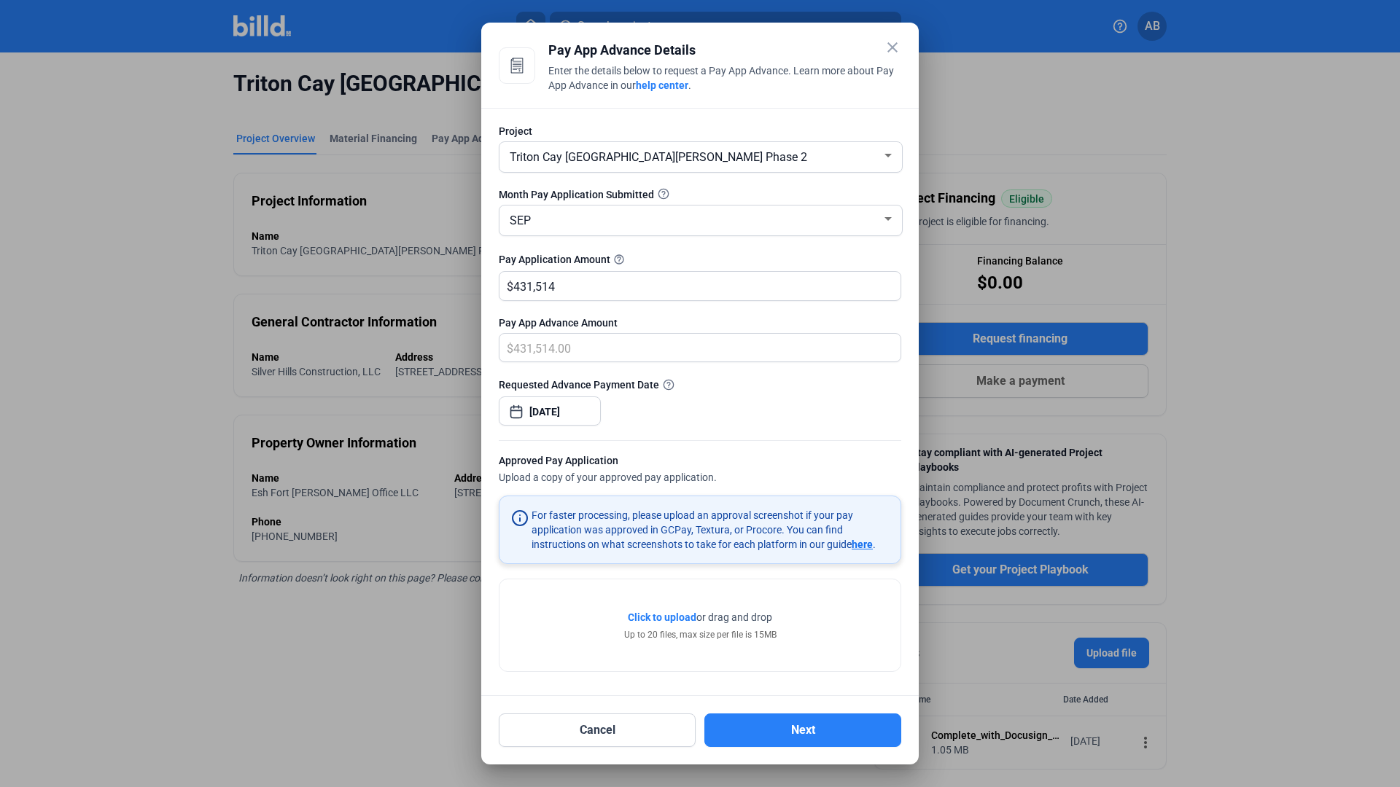
scroll to position [0, 0]
click at [725, 506] on mat-card "For faster processing, please upload an approval screenshot if your pay applica…" at bounding box center [700, 530] width 402 height 69
click at [866, 547] on span "here" at bounding box center [862, 545] width 21 height 12
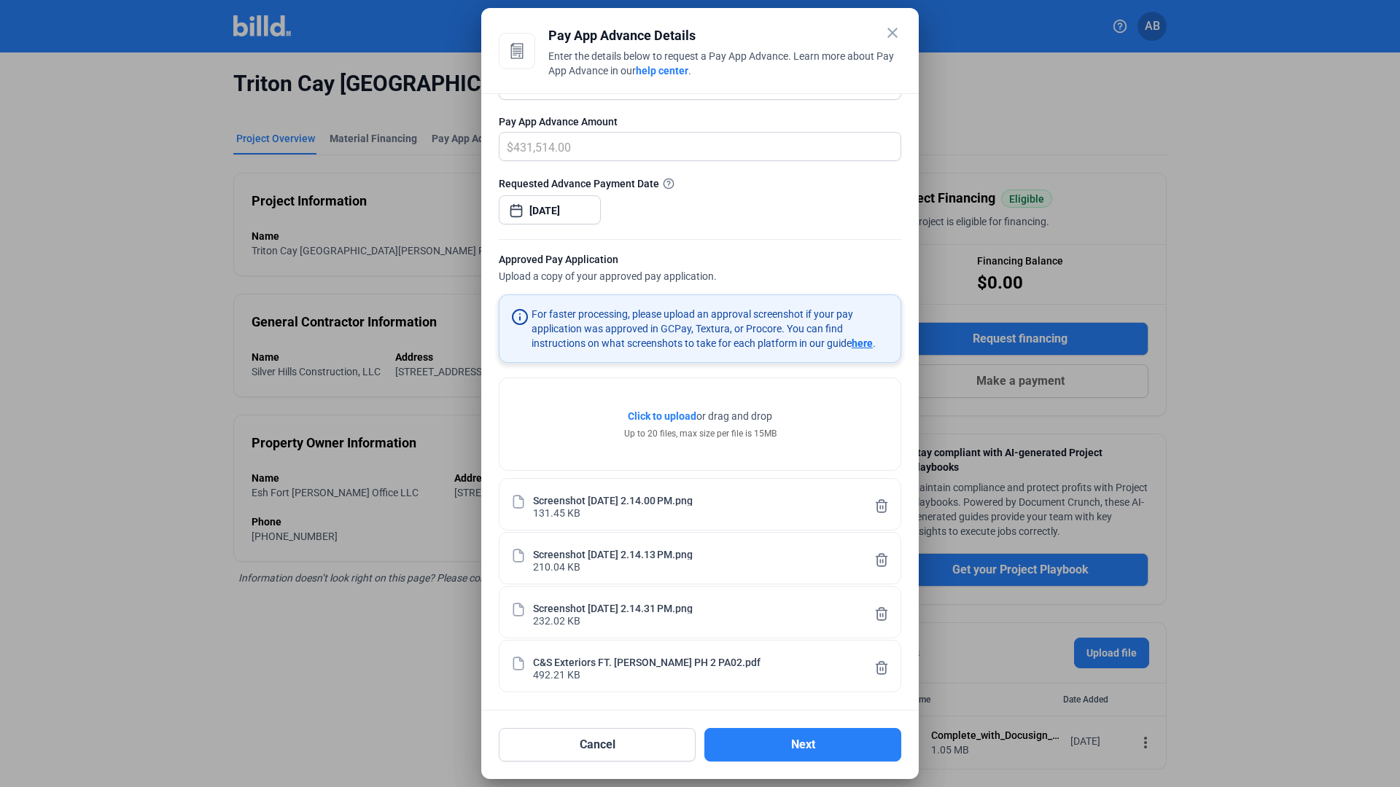
scroll to position [187, 0]
click at [809, 744] on button "Next" at bounding box center [802, 745] width 197 height 34
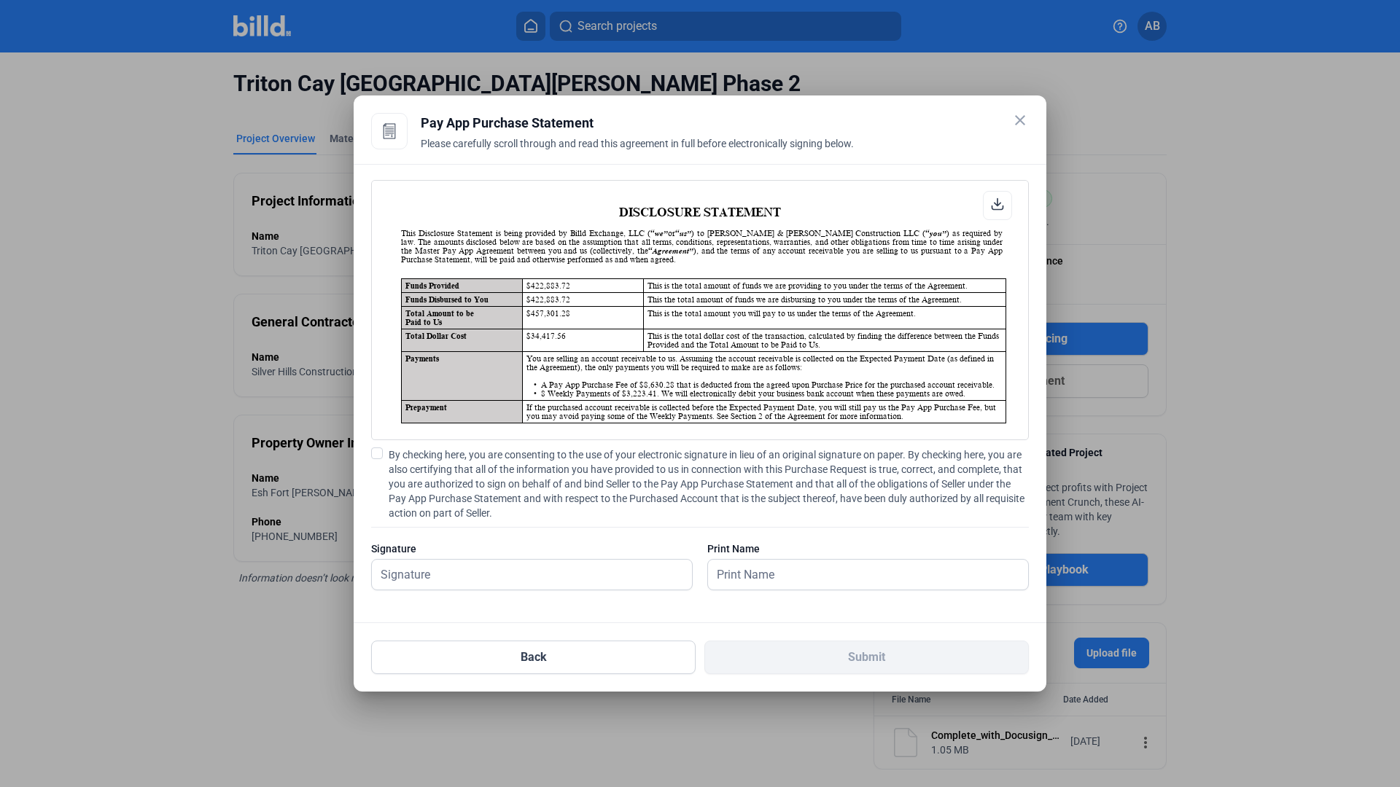
scroll to position [0, 0]
click at [403, 460] on span "By checking here, you are consenting to the use of your electronic signature in…" at bounding box center [709, 484] width 640 height 73
click at [0, 0] on input "By checking here, you are consenting to the use of your electronic signature in…" at bounding box center [0, 0] width 0 height 0
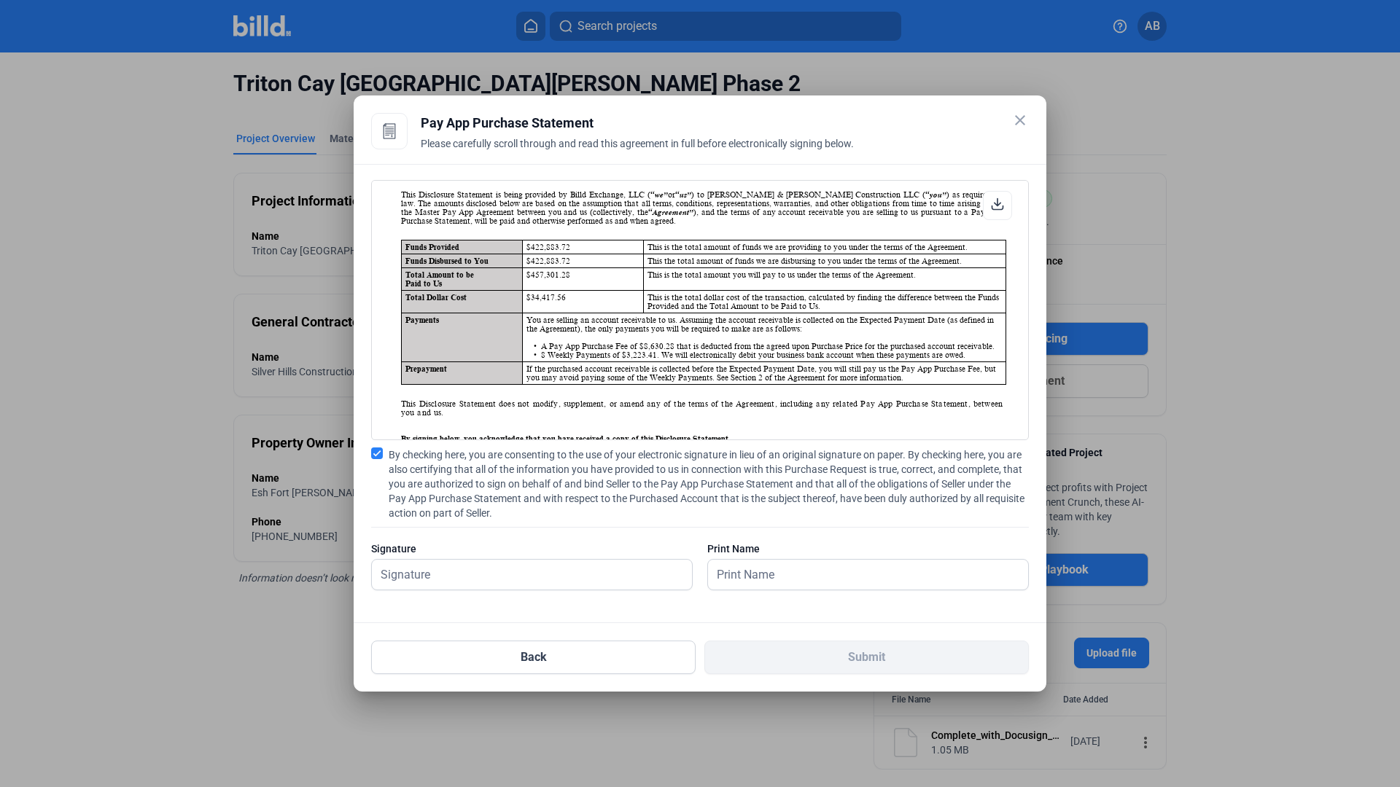
scroll to position [40, 0]
click at [803, 588] on input "text" at bounding box center [868, 575] width 320 height 30
type input "[PERSON_NAME]"
click at [607, 575] on input "text" at bounding box center [532, 575] width 320 height 30
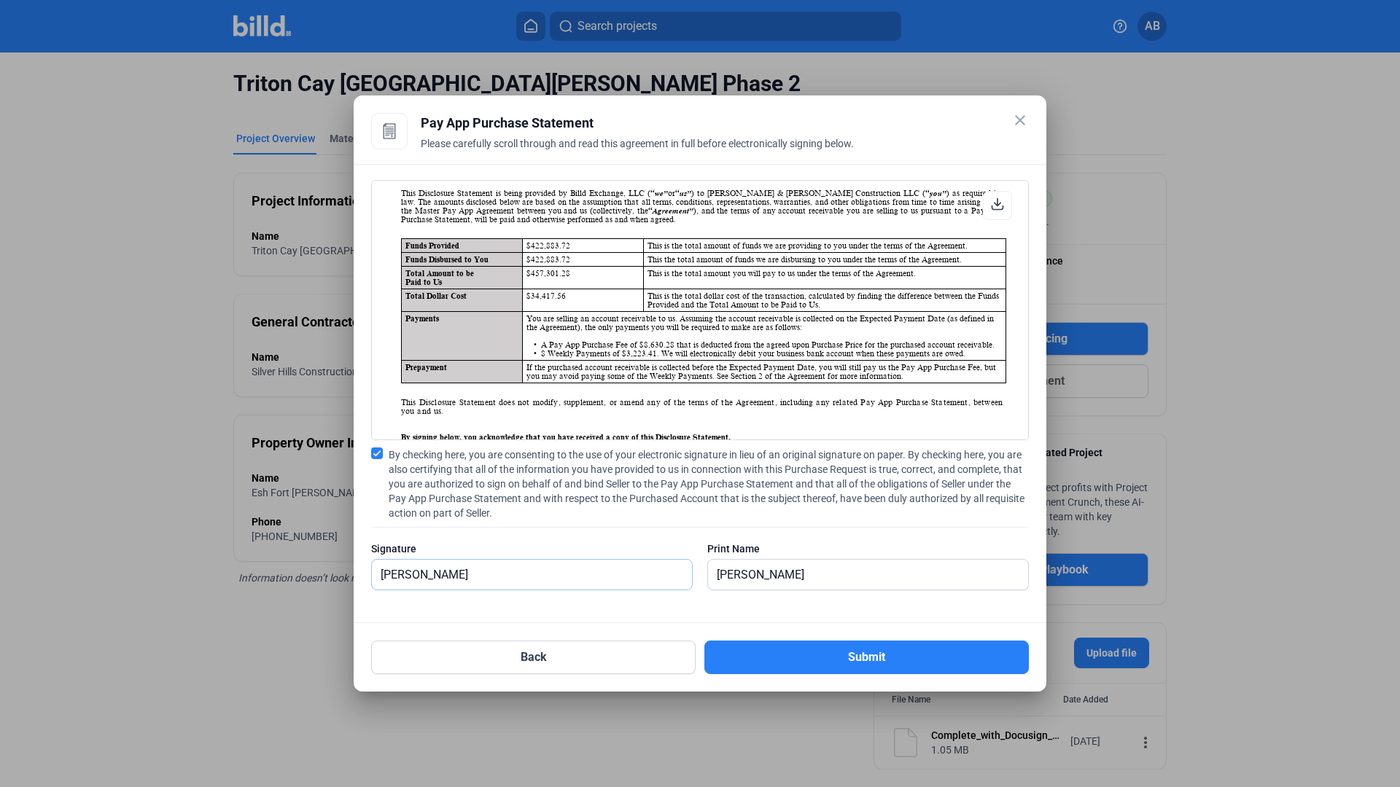
type input "[PERSON_NAME]"
click at [712, 526] on div "By checking here, you are consenting to the use of your electronic signature in…" at bounding box center [700, 526] width 658 height 157
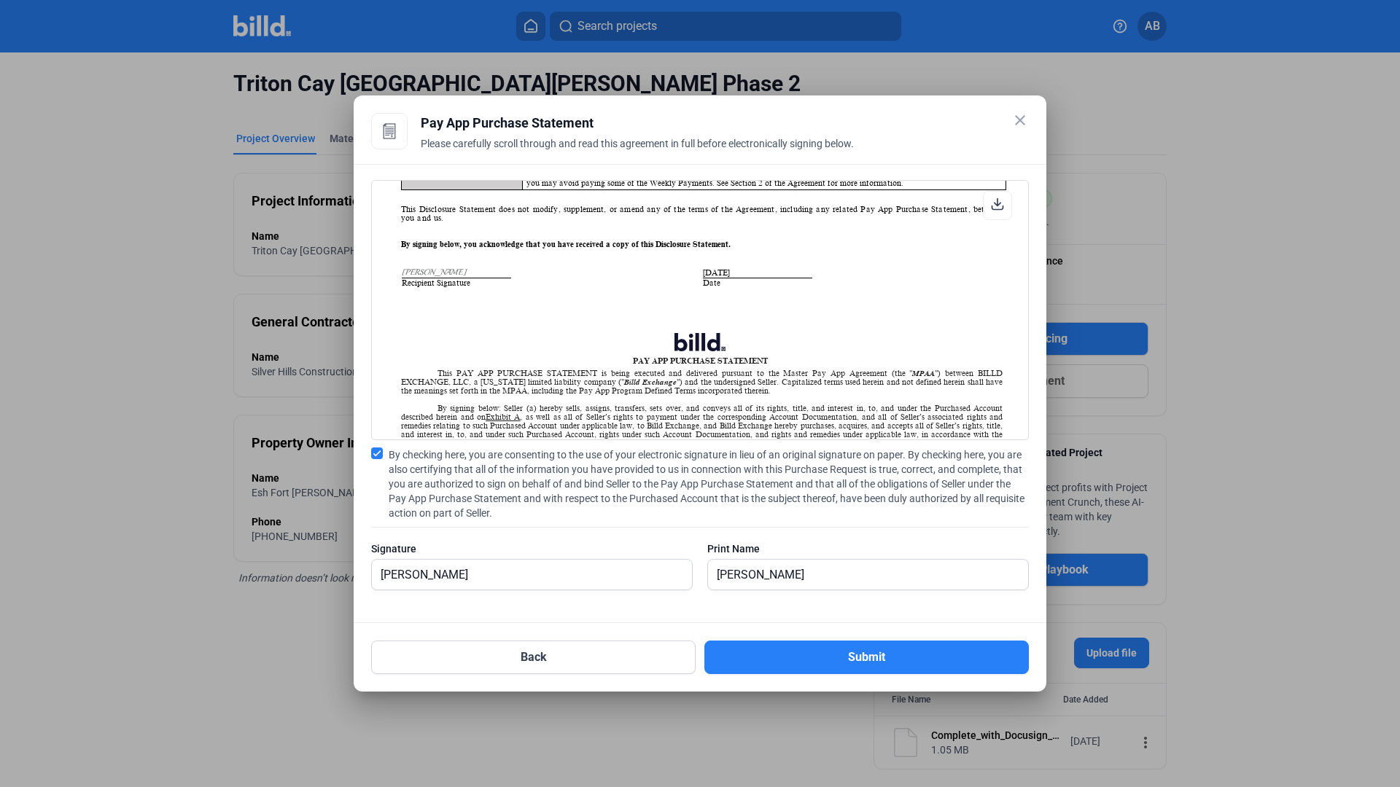
scroll to position [234, 0]
click at [813, 646] on button "Submit" at bounding box center [866, 658] width 324 height 34
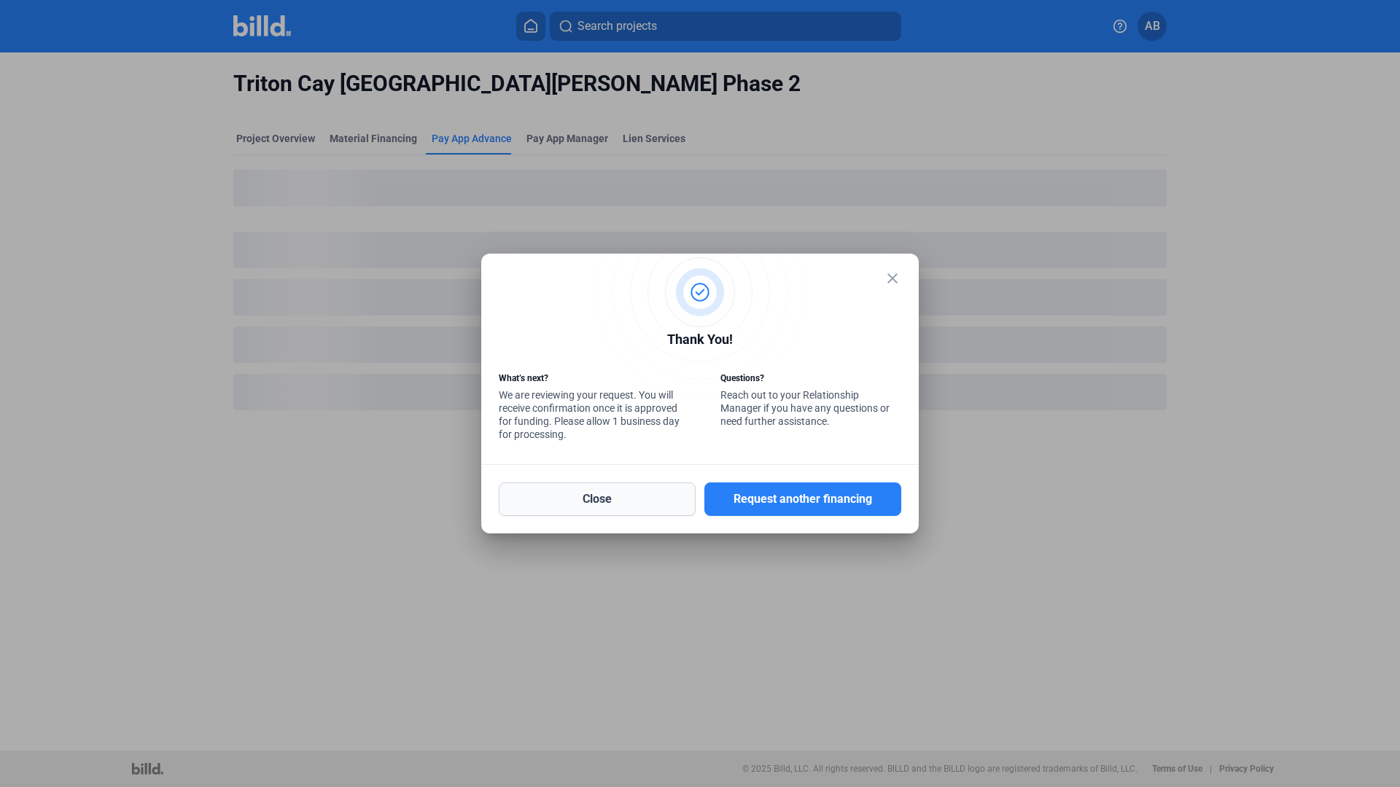
click at [663, 498] on button "Close" at bounding box center [597, 500] width 197 height 34
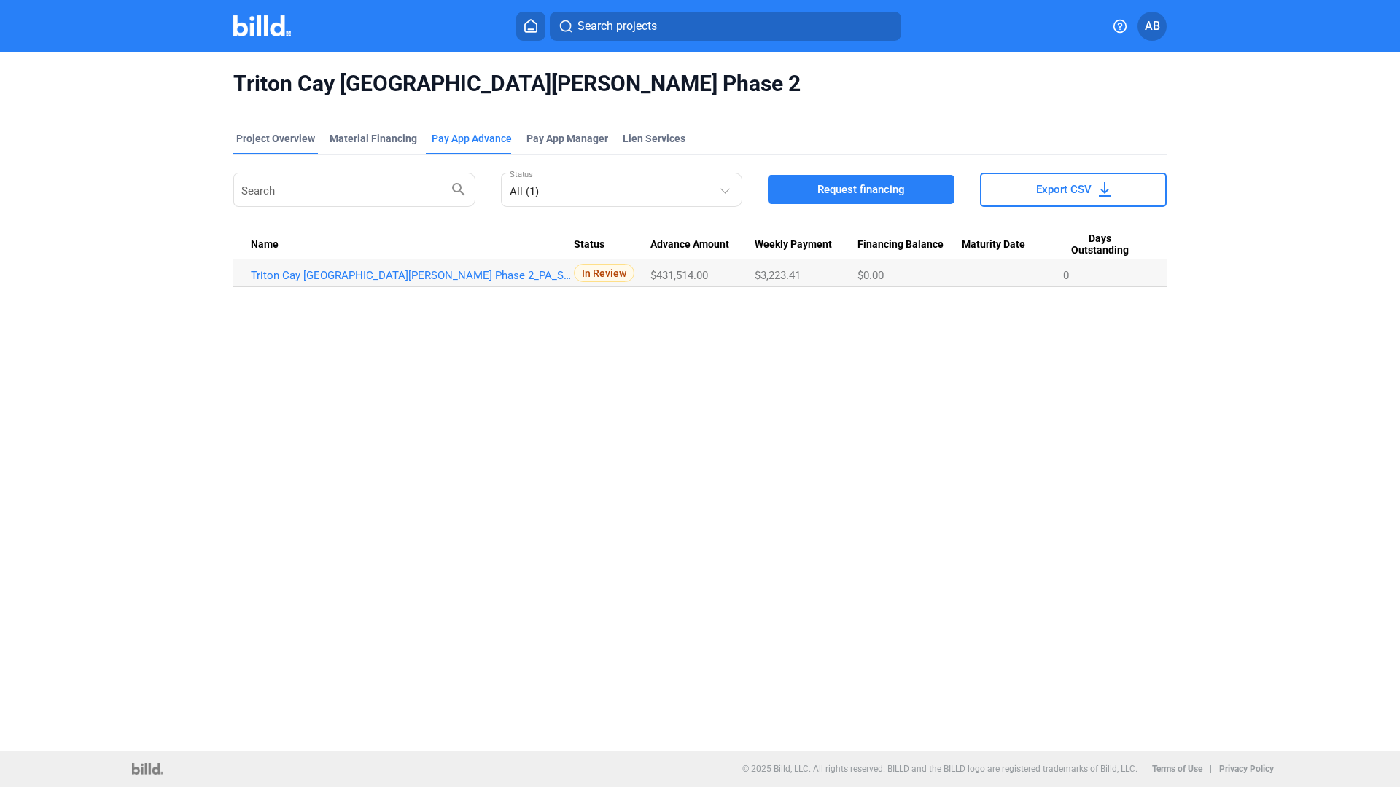
click at [285, 133] on div "Project Overview" at bounding box center [275, 138] width 79 height 15
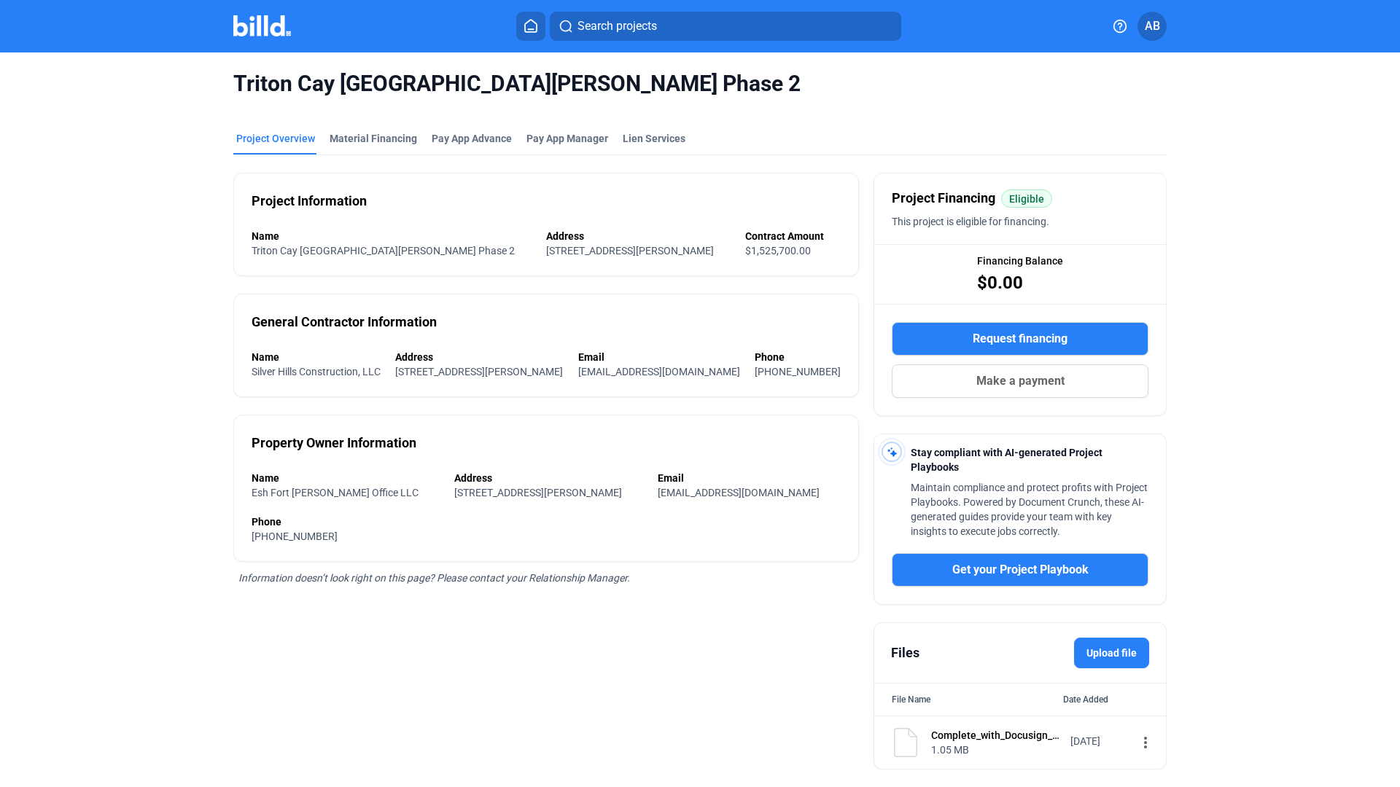
click at [254, 32] on img at bounding box center [262, 25] width 58 height 21
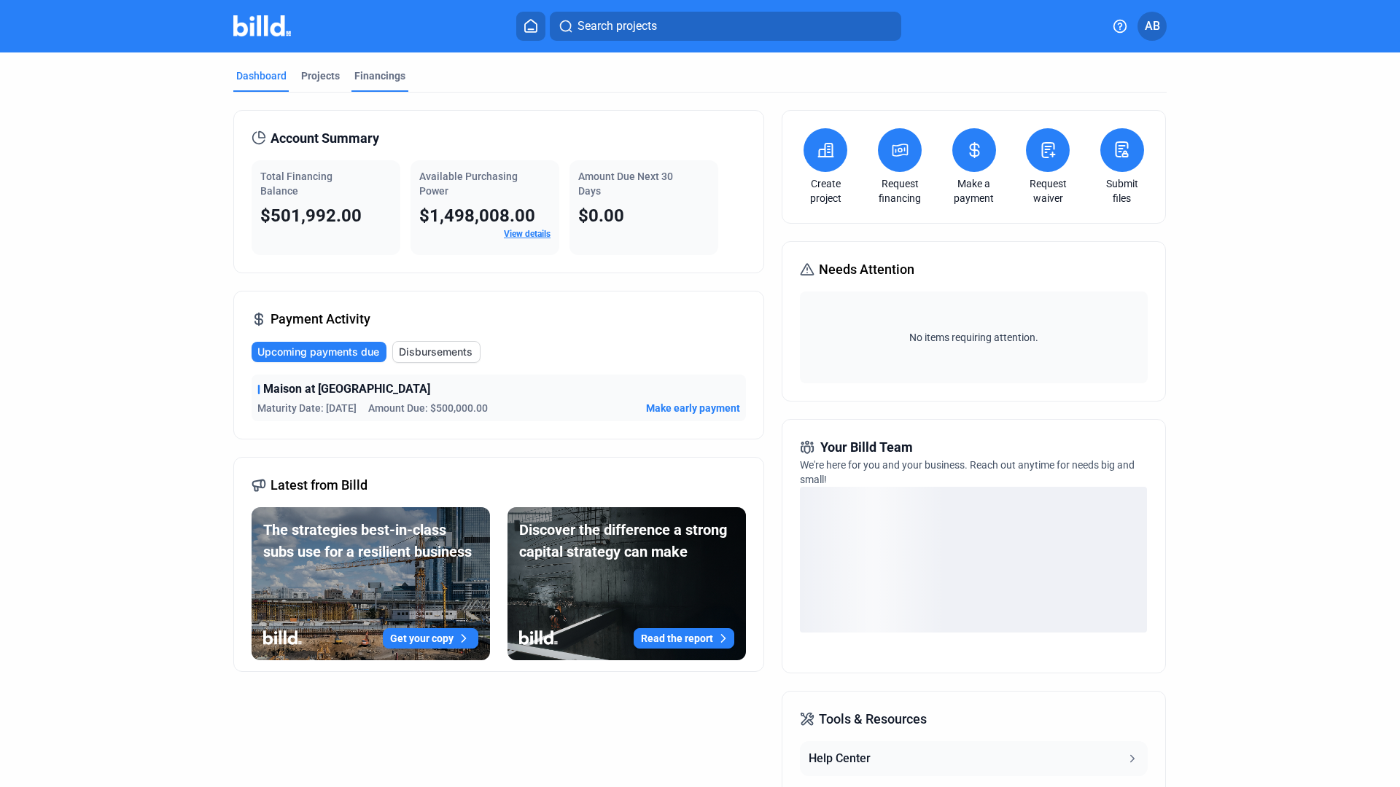
click at [359, 80] on div "Financings" at bounding box center [379, 76] width 51 height 15
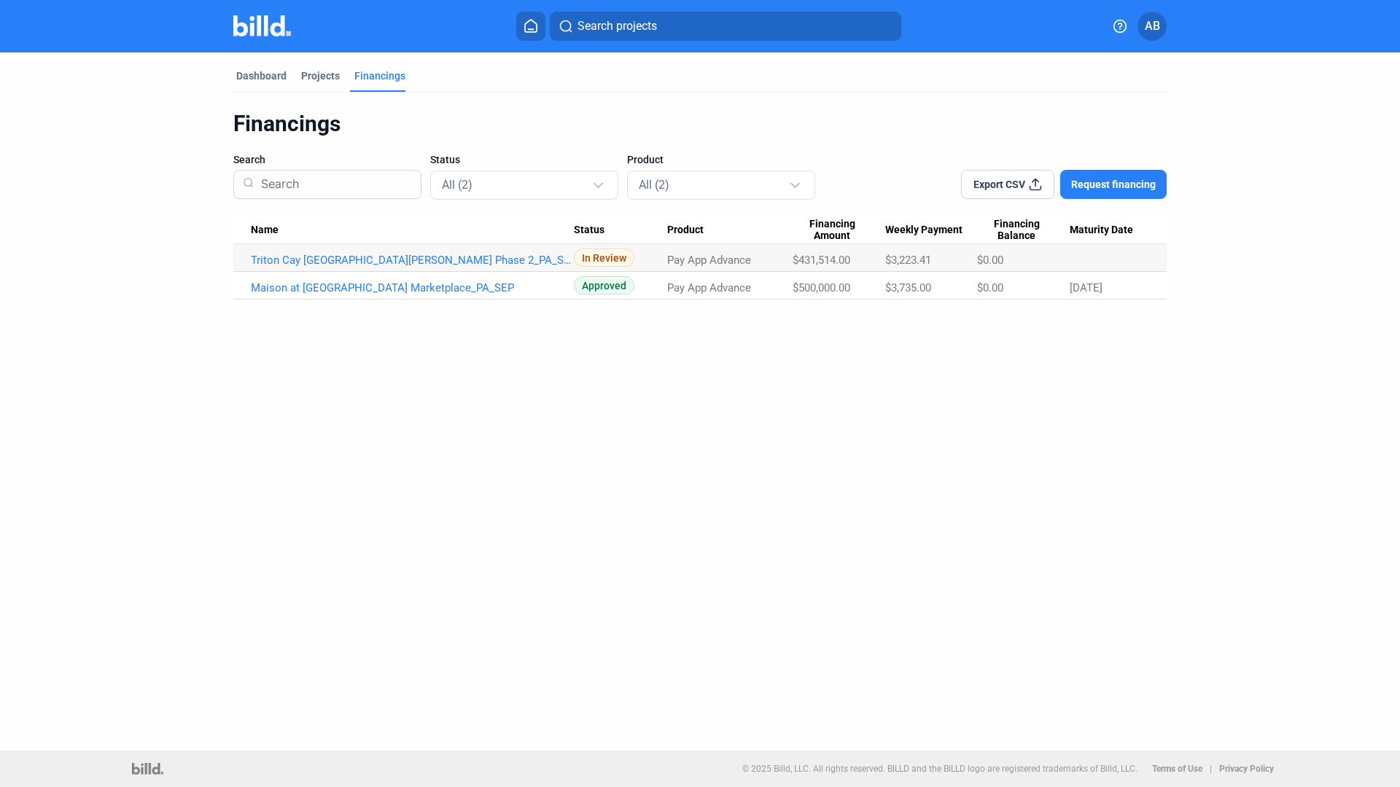
click at [318, 253] on td "Triton Cay [GEOGRAPHIC_DATA][PERSON_NAME] Phase 2_PA_SEP" at bounding box center [403, 258] width 340 height 28
click at [317, 256] on link "Triton Cay [GEOGRAPHIC_DATA][PERSON_NAME] Phase 2_PA_SEP" at bounding box center [412, 260] width 323 height 13
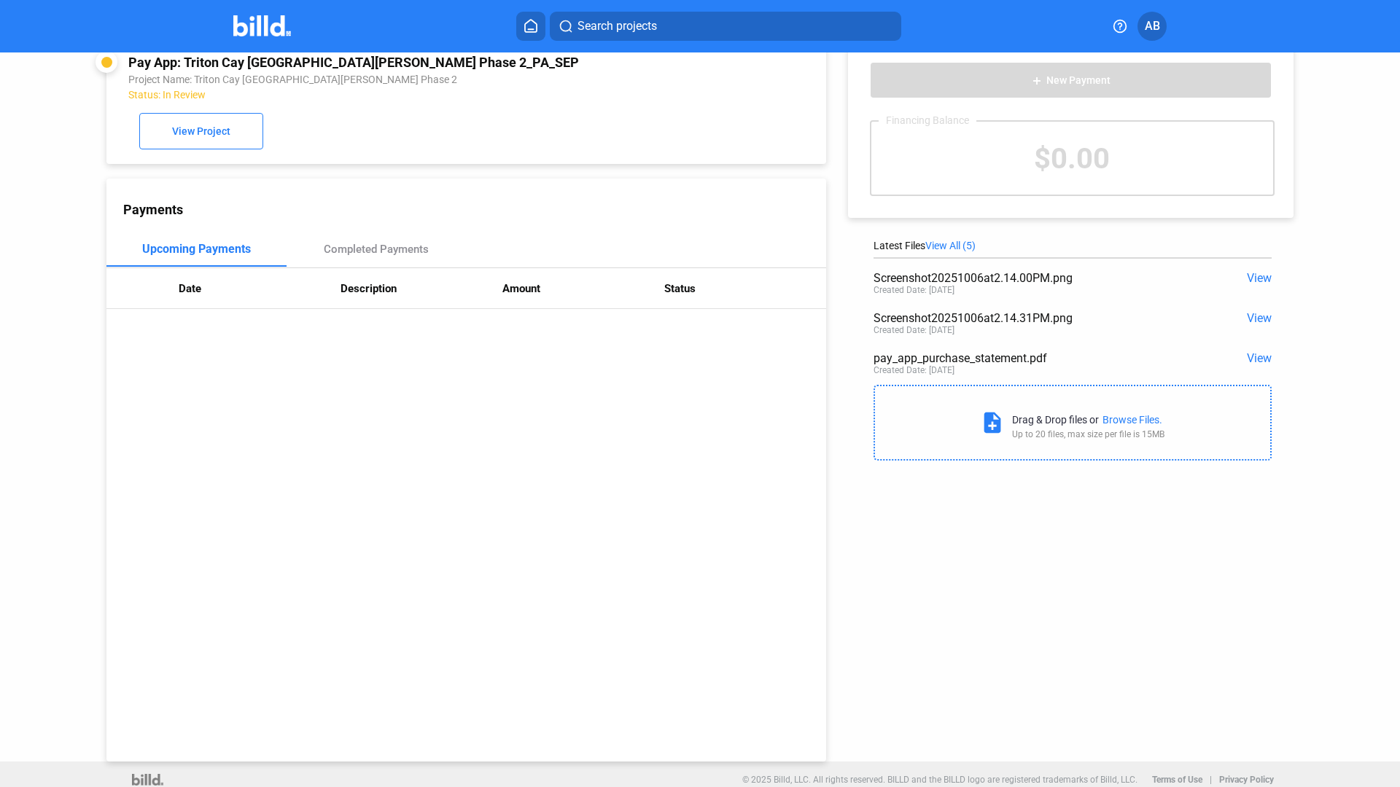
scroll to position [34, 0]
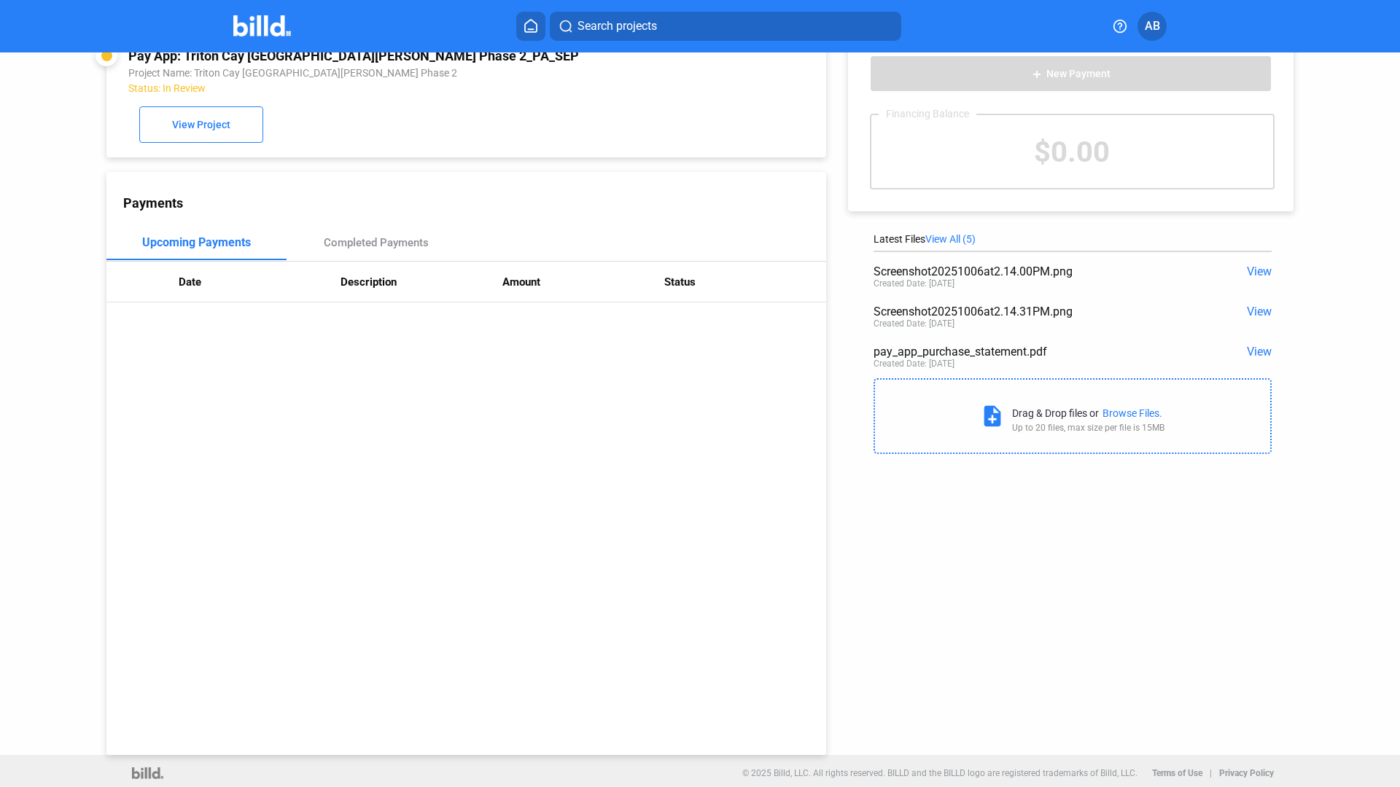
click at [958, 237] on span "View All (5)" at bounding box center [950, 239] width 50 height 12
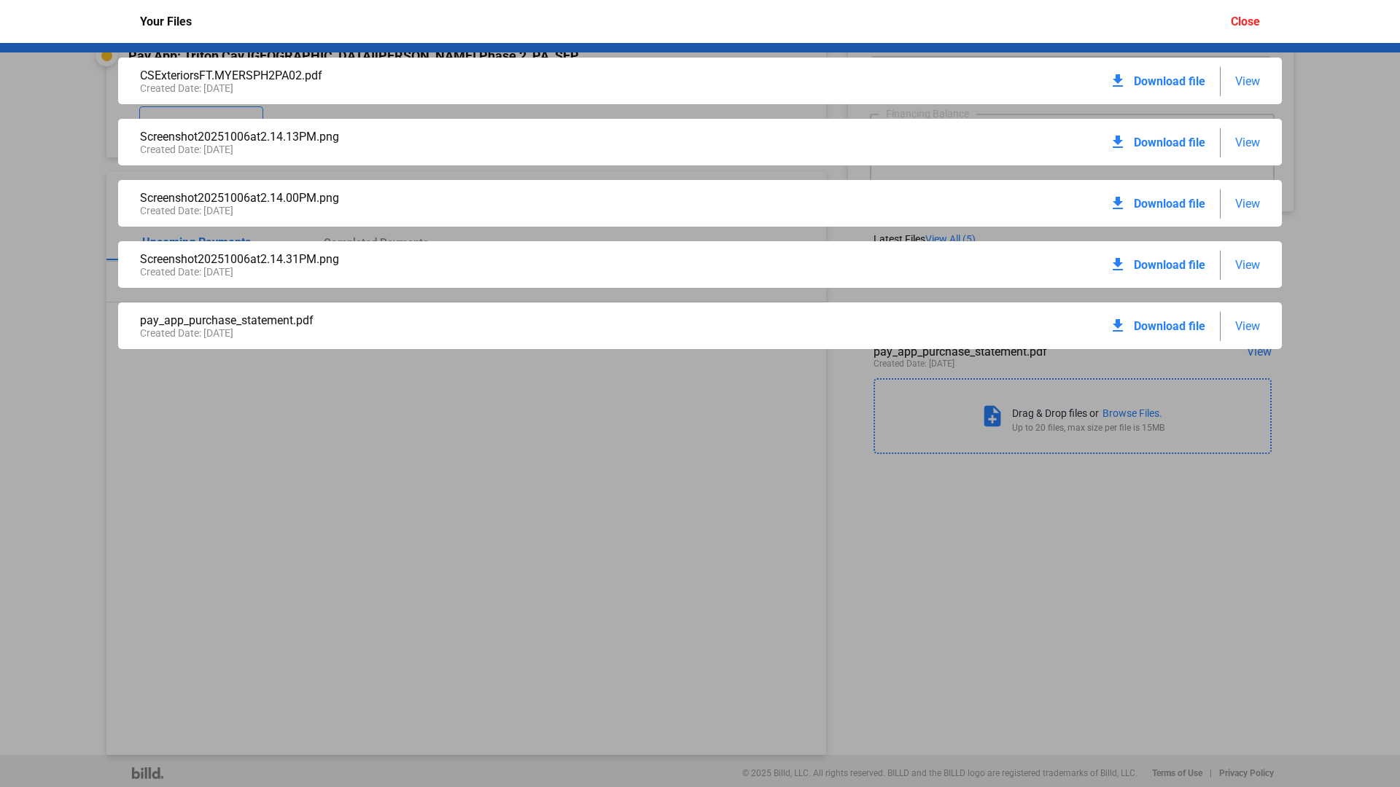
scroll to position [0, 0]
click at [91, 326] on div "CSExteriorsFT.MYERSPH2PA02.pdf Created Date: [DATE] download Download file View…" at bounding box center [700, 415] width 1400 height 744
click at [1254, 22] on div "Close" at bounding box center [1245, 22] width 29 height 14
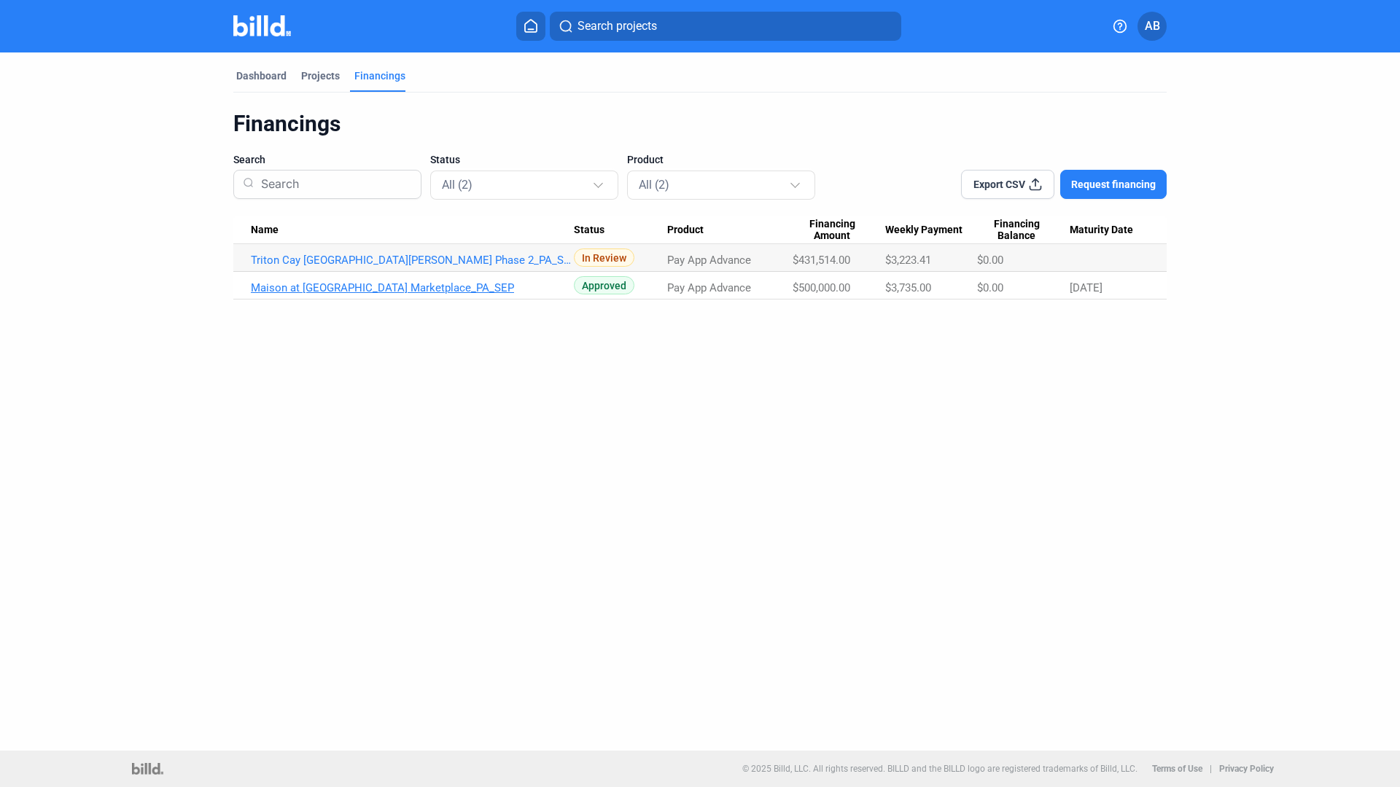
click at [345, 287] on link "Maison at [GEOGRAPHIC_DATA] Marketplace_PA_SEP" at bounding box center [412, 287] width 323 height 13
